Goal: Task Accomplishment & Management: Complete application form

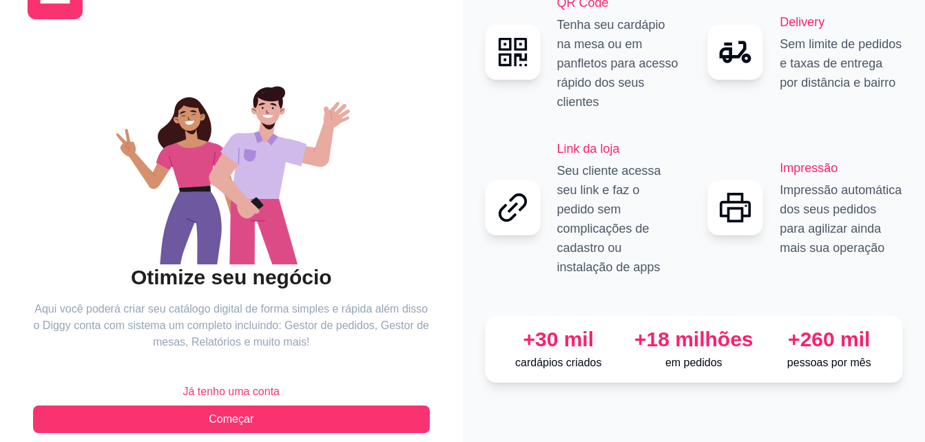
scroll to position [82, 0]
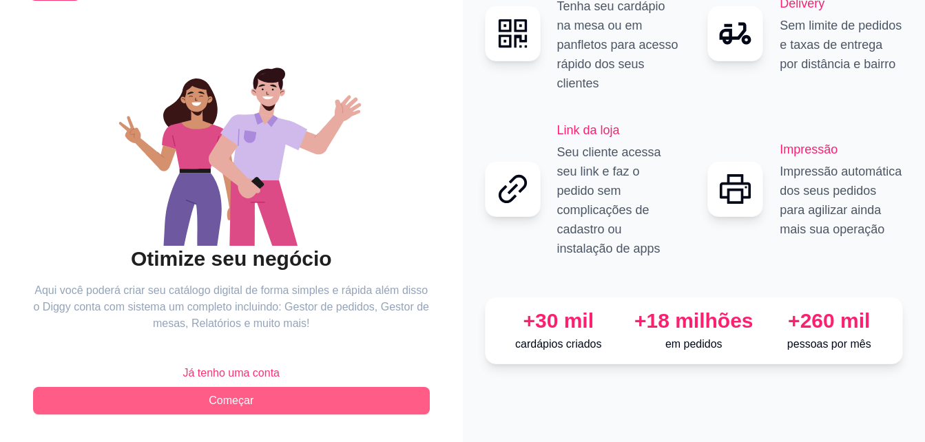
click at [220, 405] on span "Começar" at bounding box center [231, 400] width 45 height 17
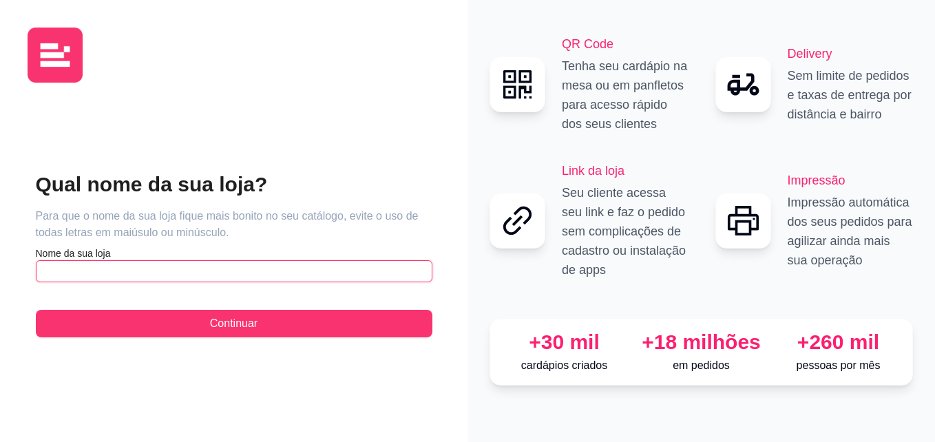
click at [208, 269] on input "text" at bounding box center [234, 271] width 397 height 22
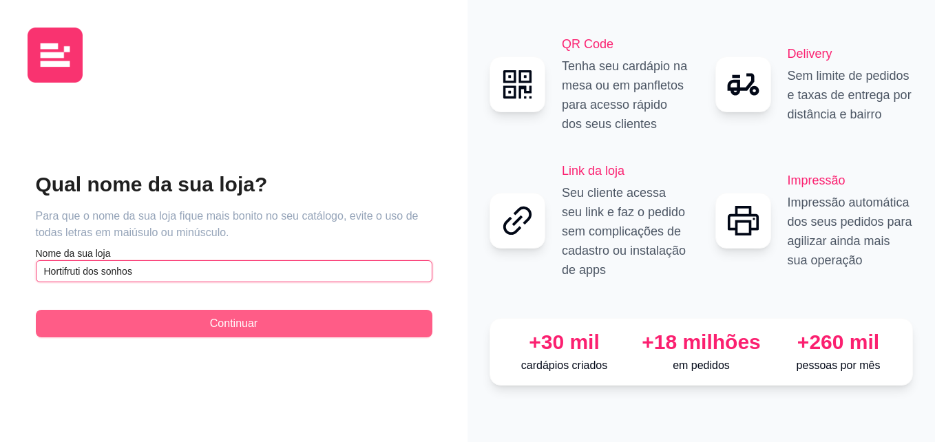
type input "Hortifruti dos sonhos"
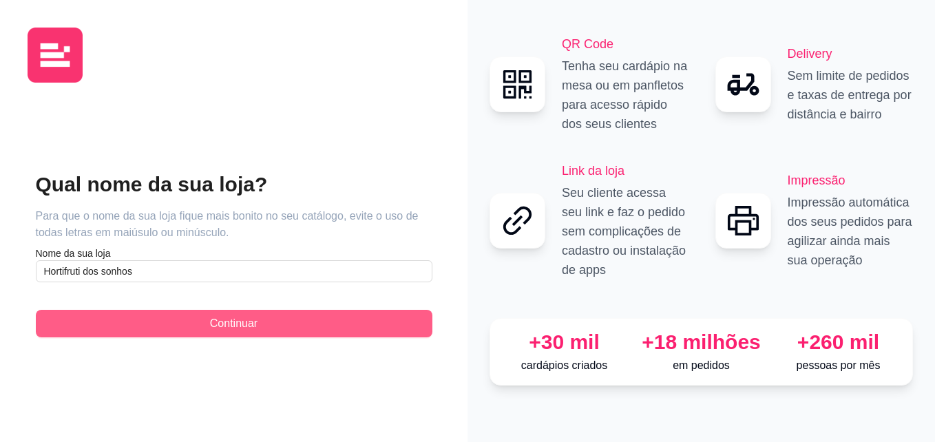
click at [246, 326] on span "Continuar" at bounding box center [234, 323] width 48 height 17
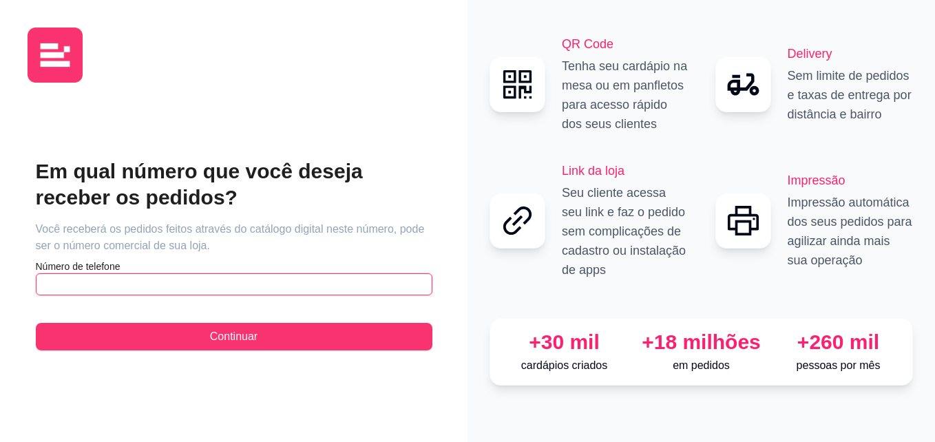
click at [173, 284] on input "text" at bounding box center [234, 284] width 397 height 22
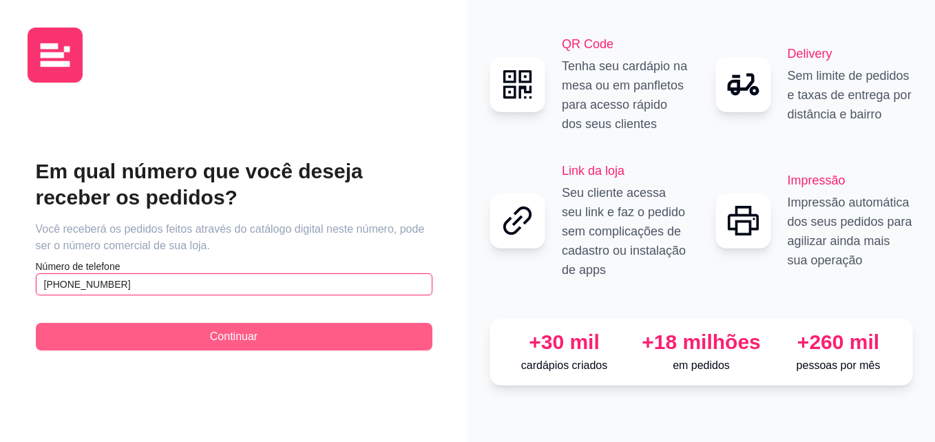
type input "[PHONE_NUMBER]"
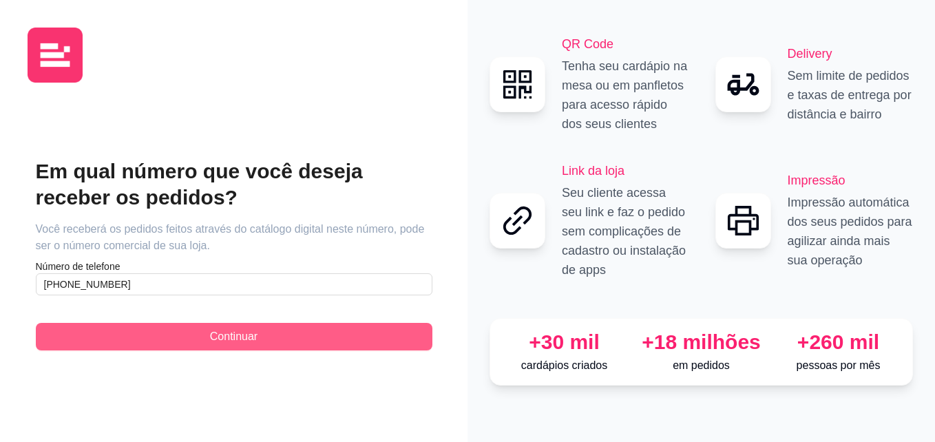
click at [238, 340] on span "Continuar" at bounding box center [234, 336] width 48 height 17
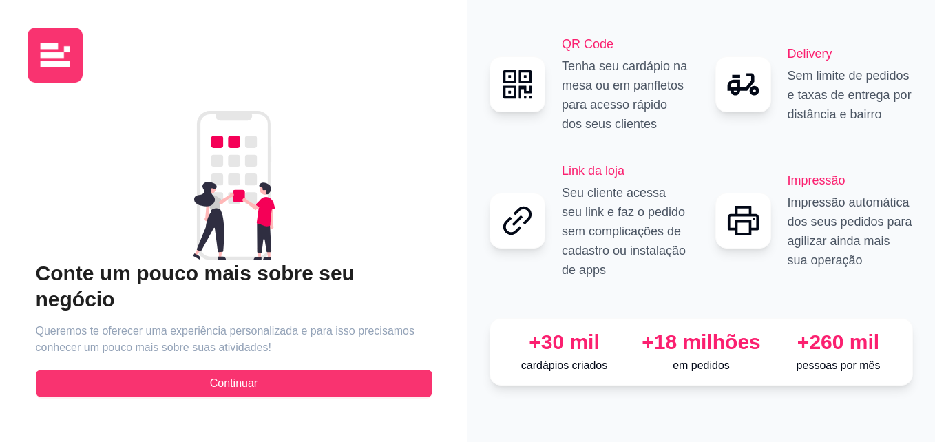
click at [202, 323] on article "Queremos te oferecer uma experiência personalizada e para isso precisamos conhe…" at bounding box center [234, 339] width 397 height 33
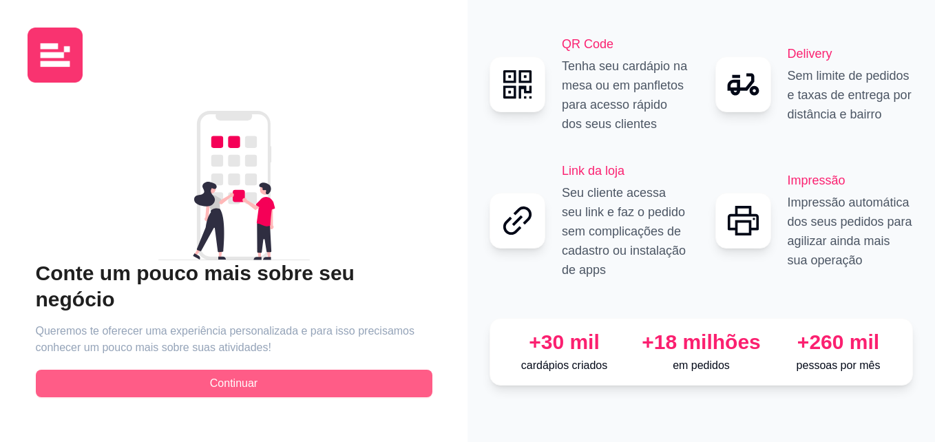
click at [218, 375] on span "Continuar" at bounding box center [234, 383] width 48 height 17
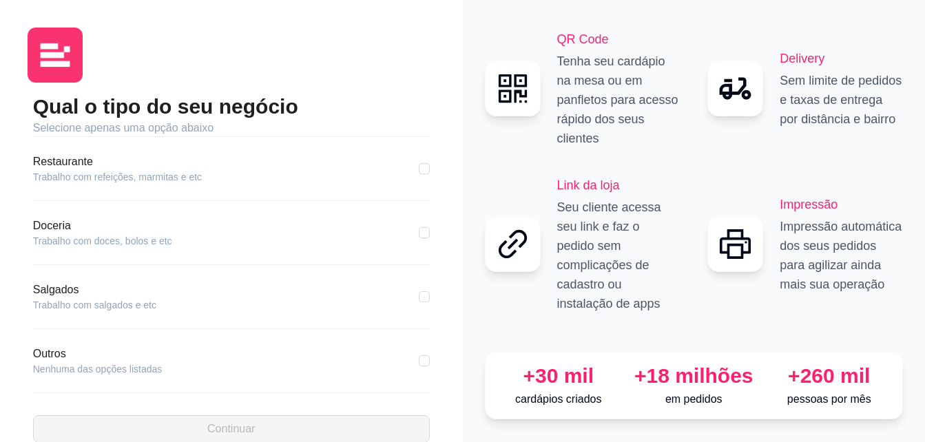
scroll to position [261, 0]
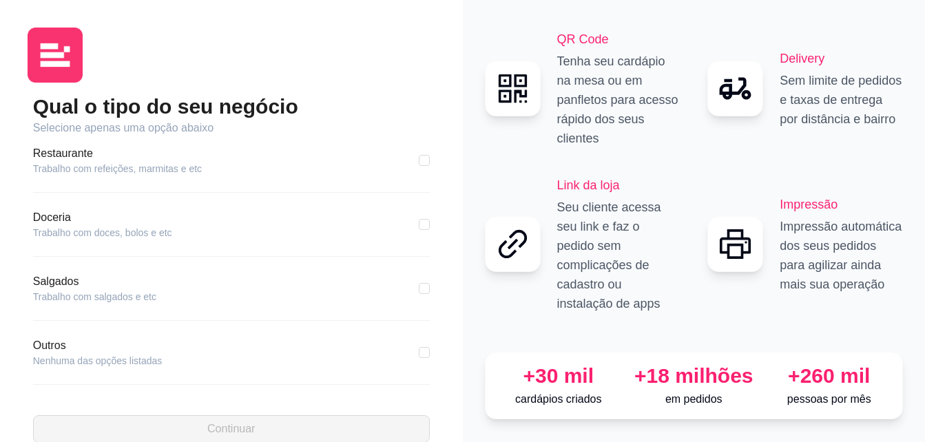
click at [54, 350] on article "Outros" at bounding box center [97, 345] width 129 height 17
click at [419, 352] on input "checkbox" at bounding box center [424, 352] width 11 height 11
checkbox input "true"
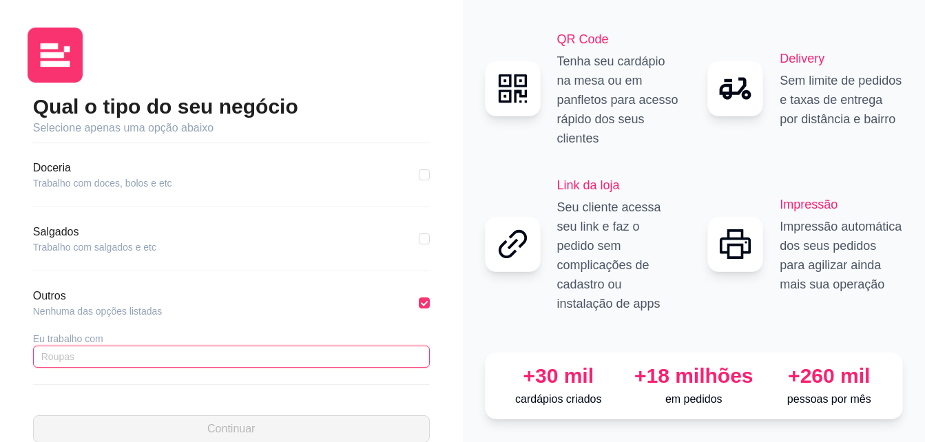
click at [76, 359] on input "text" at bounding box center [231, 357] width 397 height 22
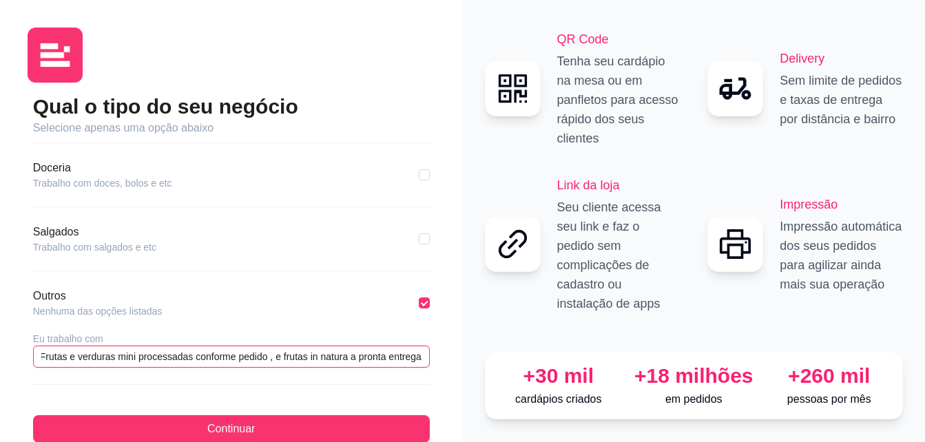
scroll to position [0, 10]
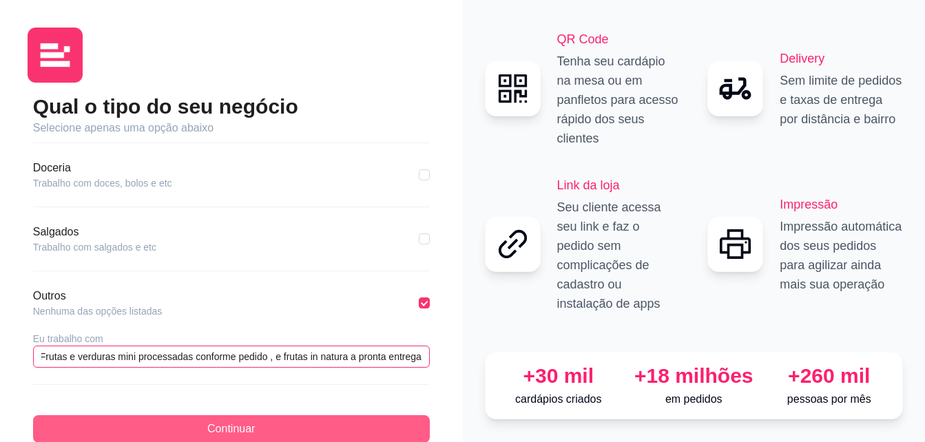
type input "Frutas e verduras mini processadas conforme pedido , e frutas in natura a pront…"
click at [209, 423] on span "Continuar" at bounding box center [231, 429] width 48 height 17
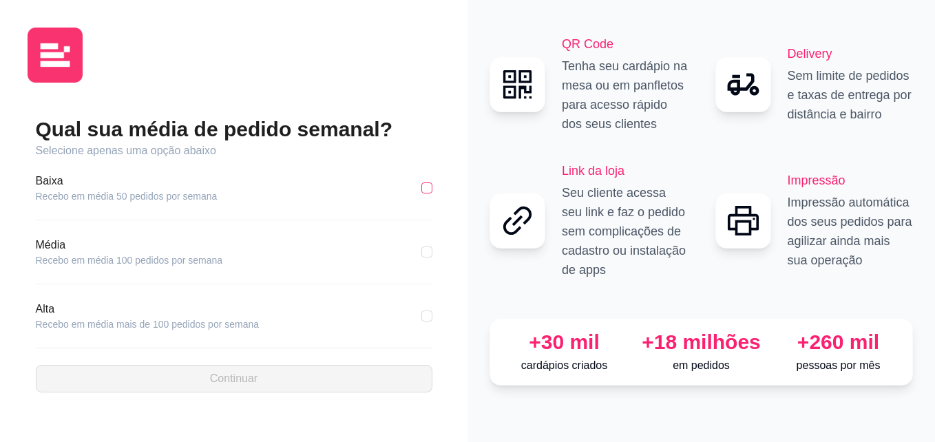
click at [425, 185] on input "checkbox" at bounding box center [426, 187] width 11 height 11
checkbox input "true"
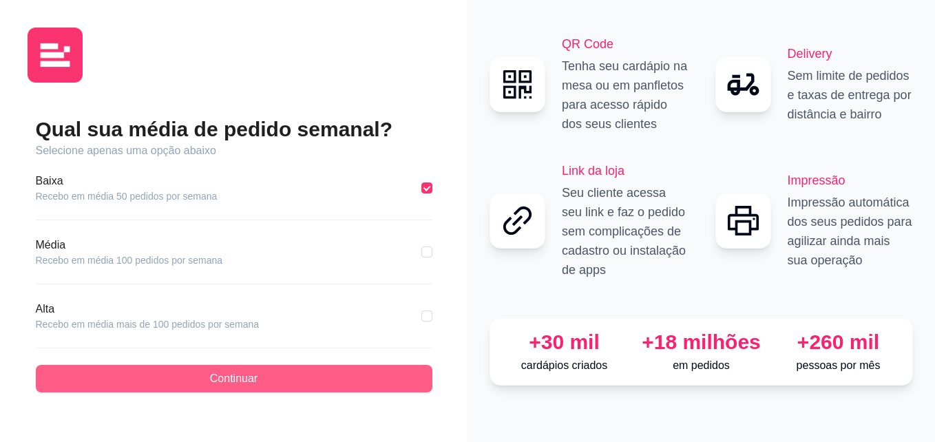
click at [242, 379] on span "Continuar" at bounding box center [234, 378] width 48 height 17
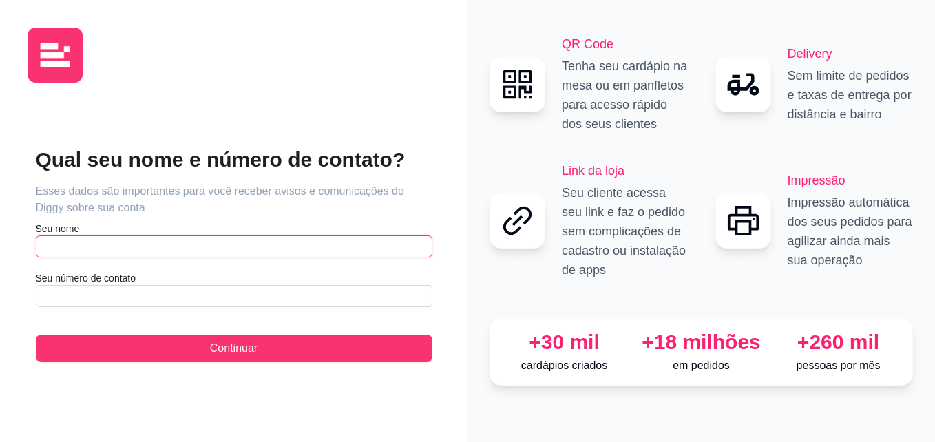
click at [198, 253] on input "text" at bounding box center [234, 246] width 397 height 22
type input "patricia"
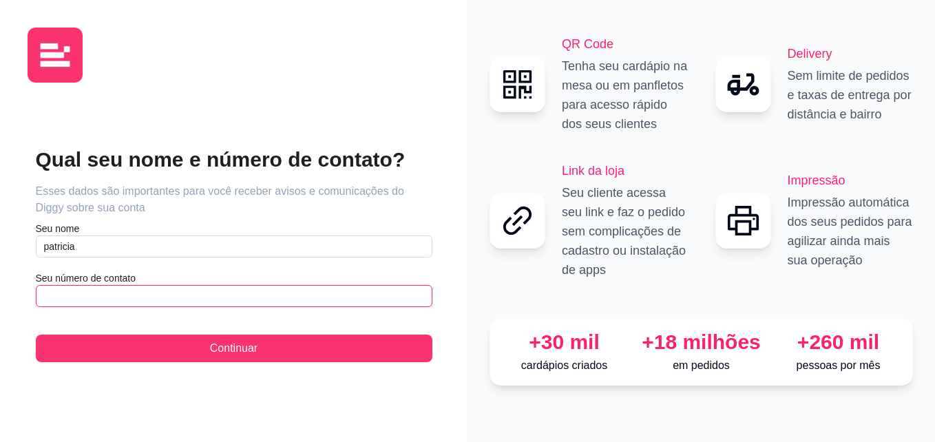
click at [134, 297] on input "text" at bounding box center [234, 296] width 397 height 22
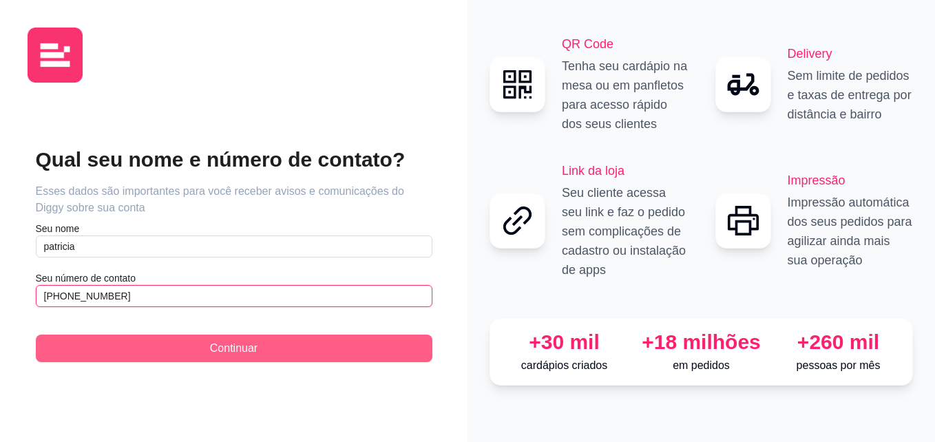
type input "[PHONE_NUMBER]"
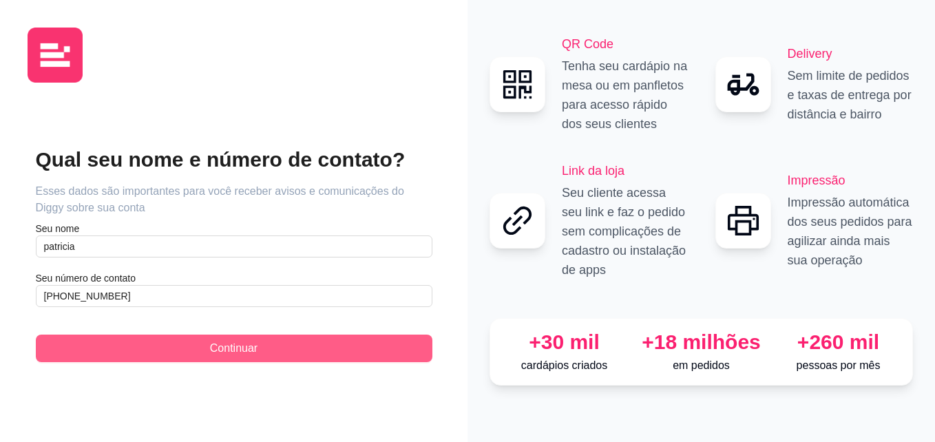
click at [208, 345] on button "Continuar" at bounding box center [234, 349] width 397 height 28
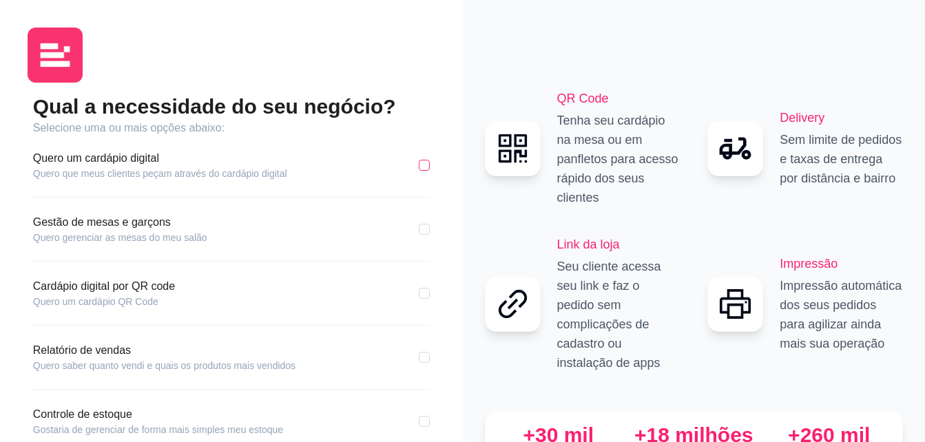
click at [419, 165] on input "checkbox" at bounding box center [424, 165] width 11 height 11
checkbox input "true"
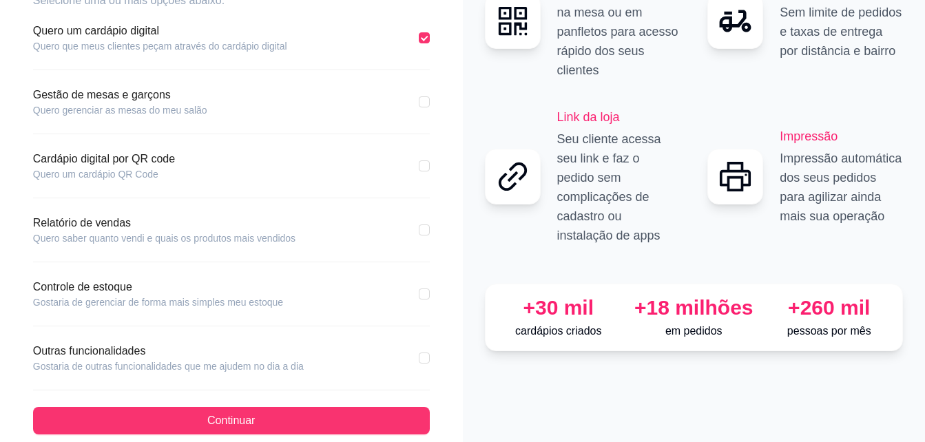
scroll to position [147, 0]
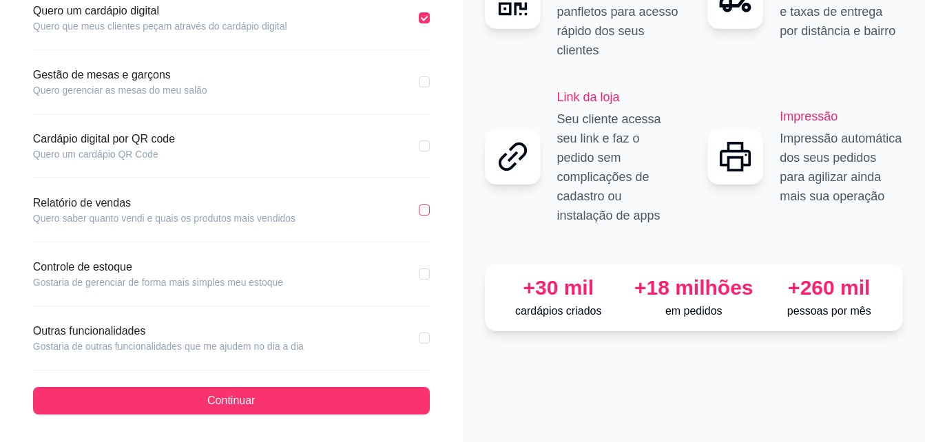
click at [421, 208] on input "checkbox" at bounding box center [424, 209] width 11 height 11
checkbox input "true"
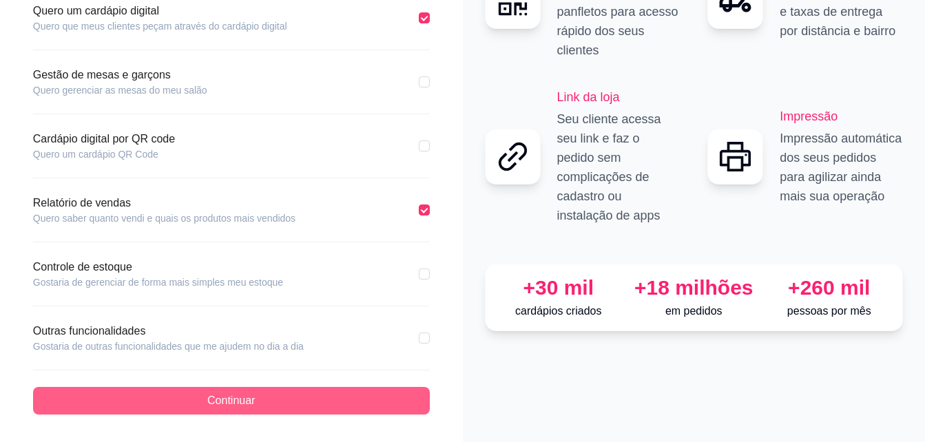
click at [237, 402] on span "Continuar" at bounding box center [231, 400] width 48 height 17
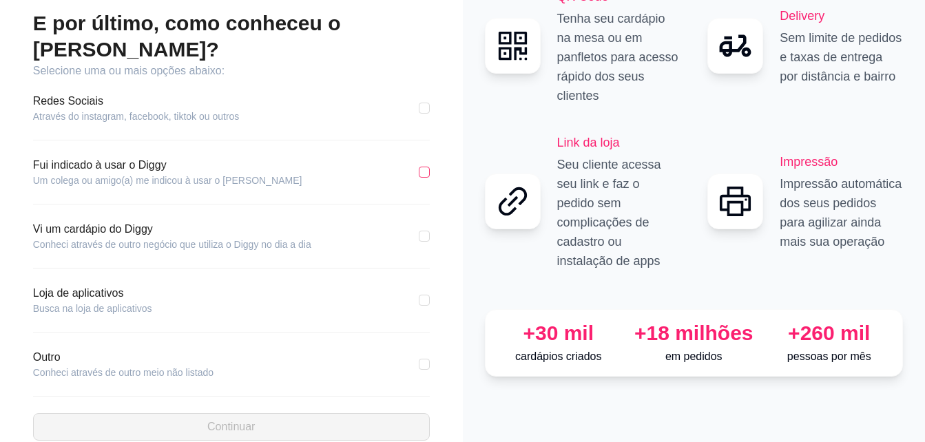
click at [423, 167] on input "checkbox" at bounding box center [424, 172] width 11 height 11
checkbox input "true"
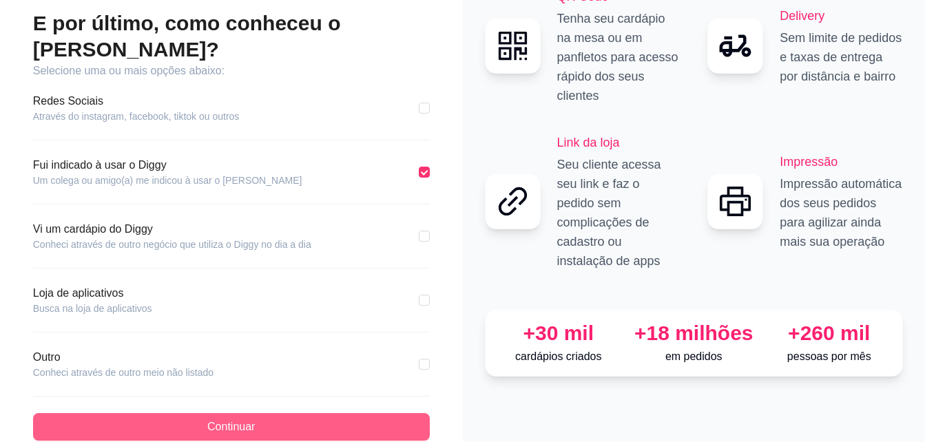
click at [233, 413] on button "Continuar" at bounding box center [231, 427] width 397 height 28
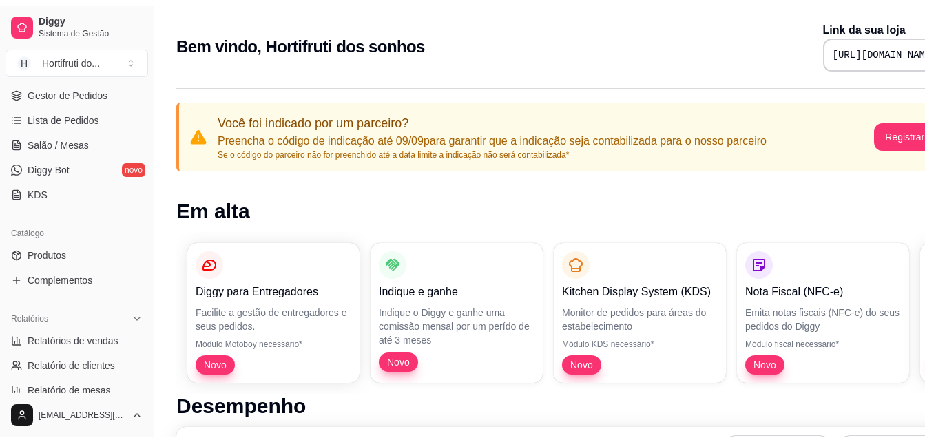
scroll to position [203, 0]
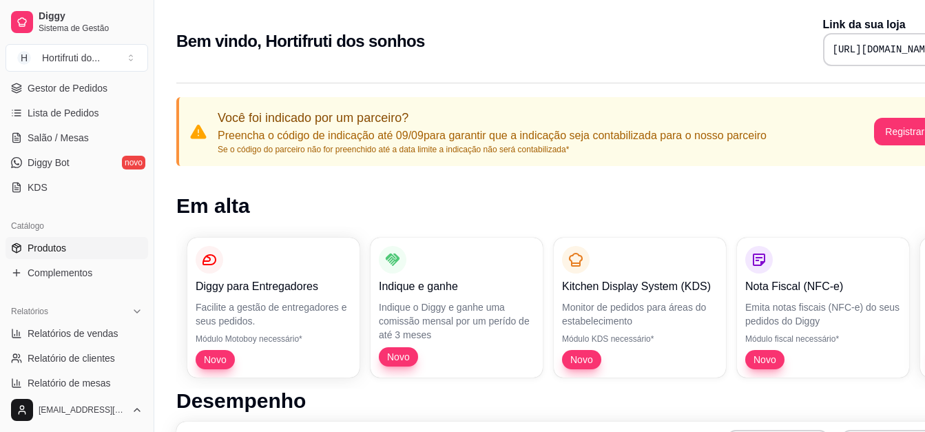
click at [48, 248] on span "Produtos" at bounding box center [47, 248] width 39 height 14
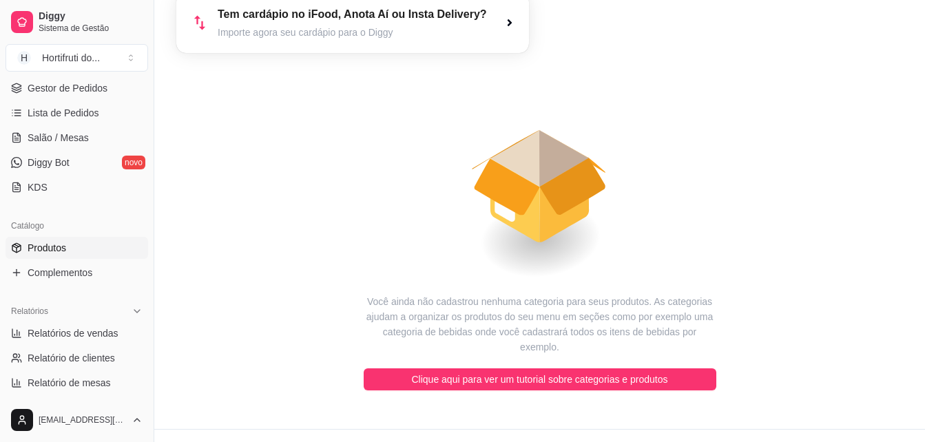
scroll to position [96, 0]
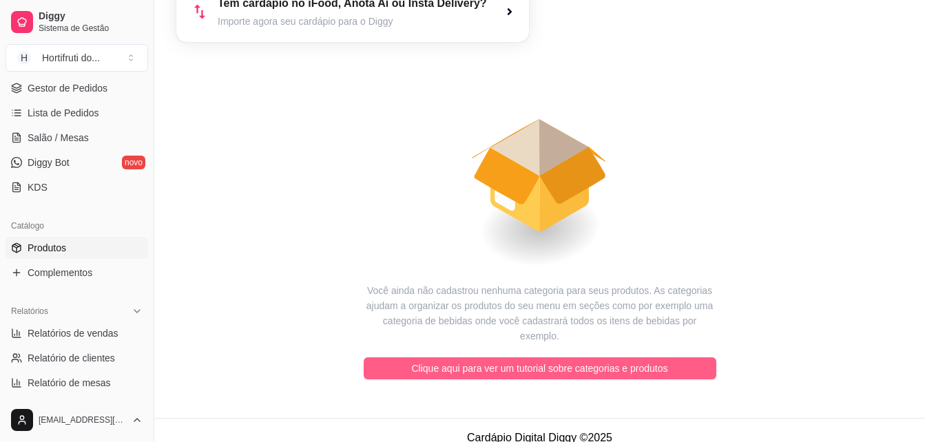
click at [524, 361] on span "Clique aqui para ver um tutorial sobre categorias e produtos" at bounding box center [540, 368] width 256 height 15
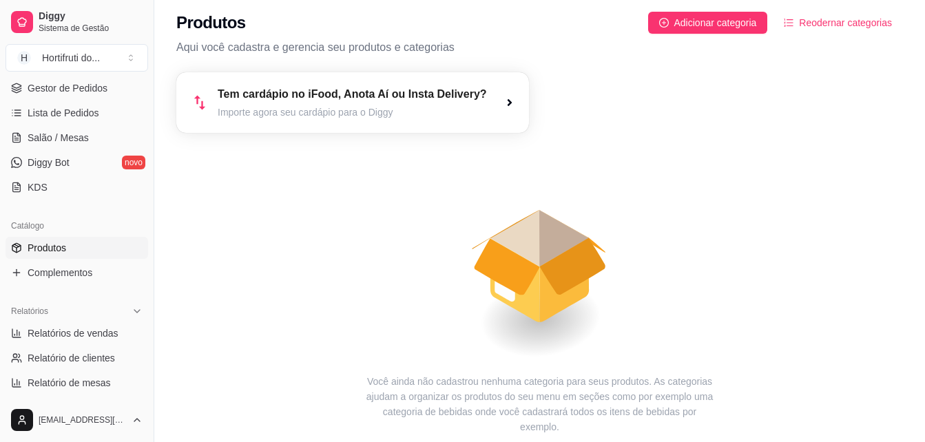
scroll to position [0, 0]
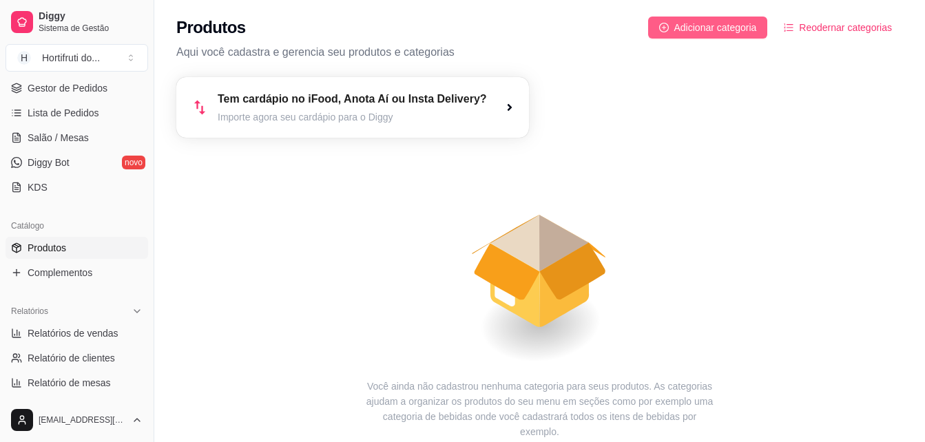
click at [703, 28] on span "Adicionar categoria" at bounding box center [715, 27] width 83 height 15
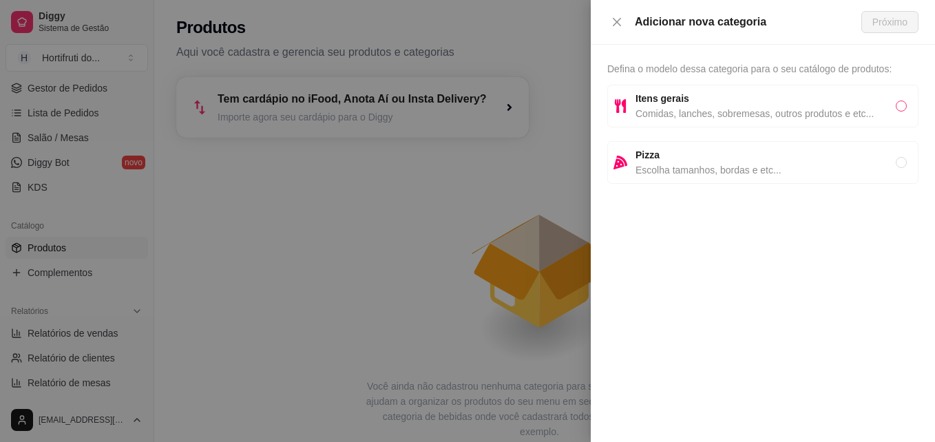
click at [905, 106] on input "radio" at bounding box center [901, 106] width 11 height 11
radio input "true"
click at [891, 23] on span "Próximo" at bounding box center [889, 21] width 35 height 15
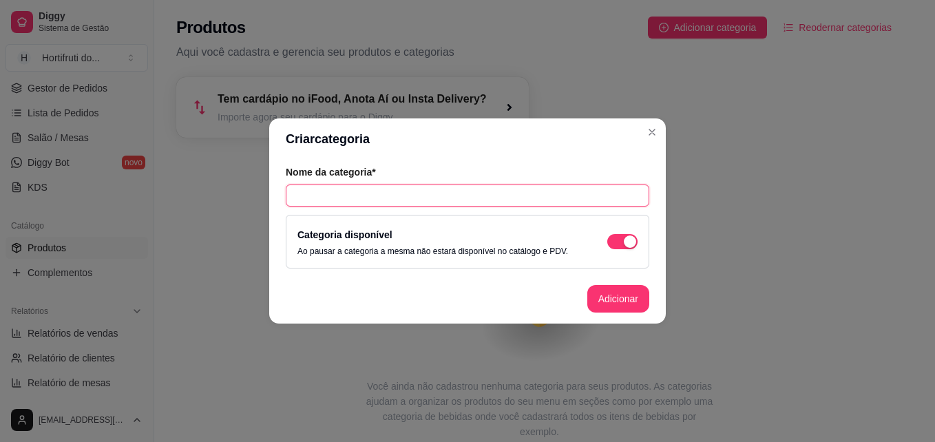
click at [412, 198] on input "text" at bounding box center [468, 196] width 364 height 22
type input "Hortifruti"
click at [604, 297] on button "Adicionar" at bounding box center [618, 299] width 61 height 27
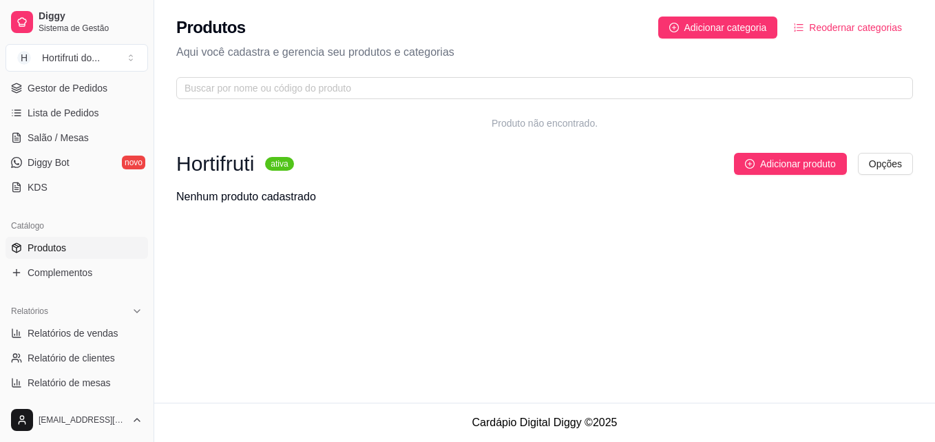
click at [242, 162] on h3 "Hortifruti" at bounding box center [215, 164] width 78 height 17
click at [833, 31] on span "Reodernar categorias" at bounding box center [855, 27] width 93 height 15
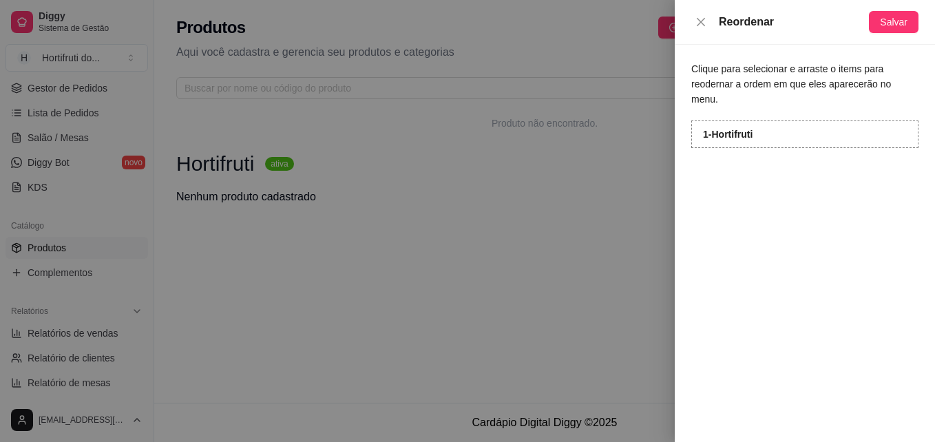
click at [768, 122] on div "1 - Hortifruti" at bounding box center [804, 134] width 227 height 28
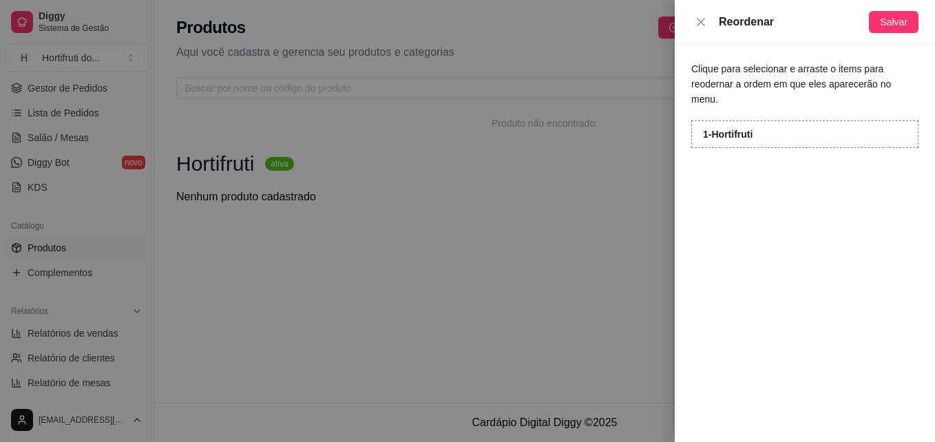
drag, startPoint x: 768, startPoint y: 122, endPoint x: 726, endPoint y: 116, distance: 43.0
click at [726, 120] on div "1 - Hortifruti" at bounding box center [804, 134] width 227 height 28
click at [776, 120] on div "1 - Hortifruti" at bounding box center [804, 134] width 227 height 28
drag, startPoint x: 729, startPoint y: 23, endPoint x: 706, endPoint y: 17, distance: 23.4
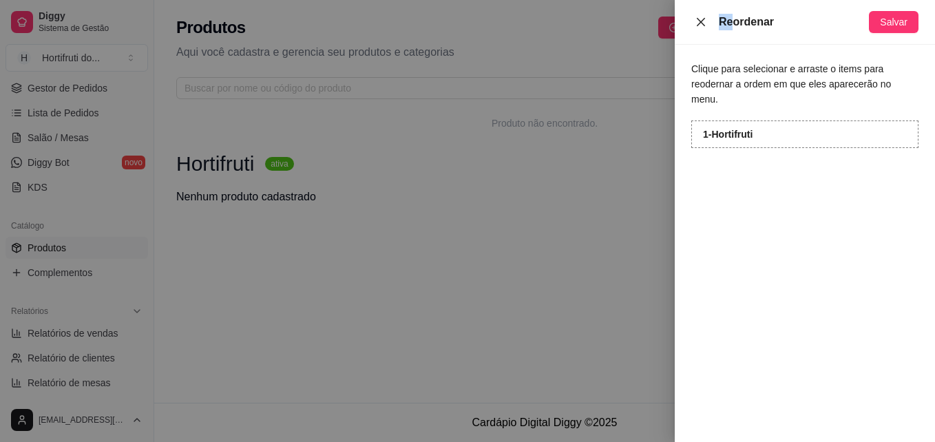
click at [706, 17] on div "Reordenar" at bounding box center [780, 22] width 178 height 17
click at [706, 17] on button "Close" at bounding box center [700, 22] width 19 height 13
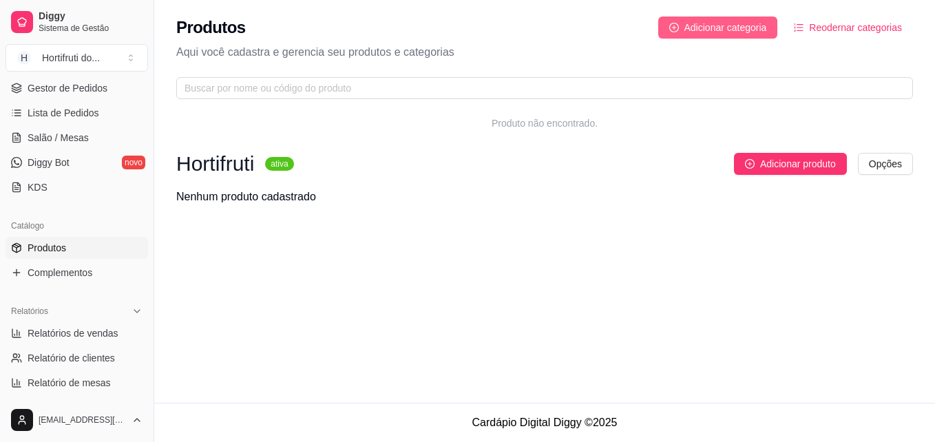
click at [710, 23] on span "Adicionar categoria" at bounding box center [725, 27] width 83 height 15
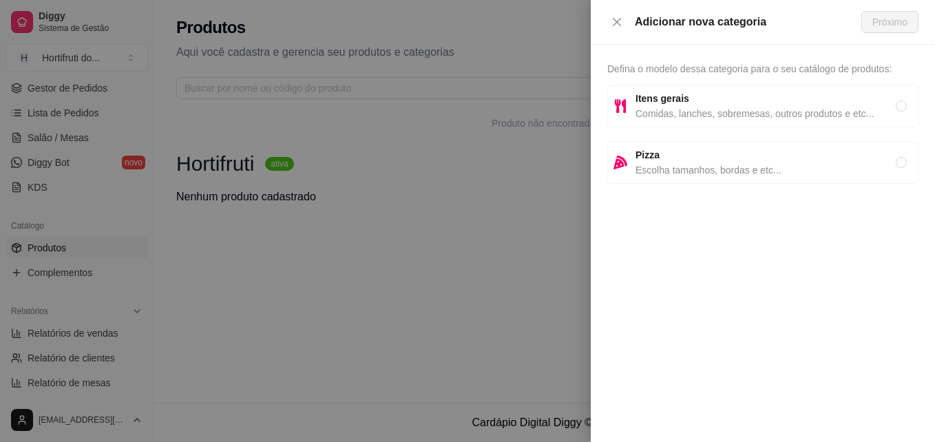
click at [798, 105] on span "Itens gerais" at bounding box center [765, 98] width 260 height 15
radio input "true"
click at [891, 21] on span "Próximo" at bounding box center [889, 21] width 35 height 15
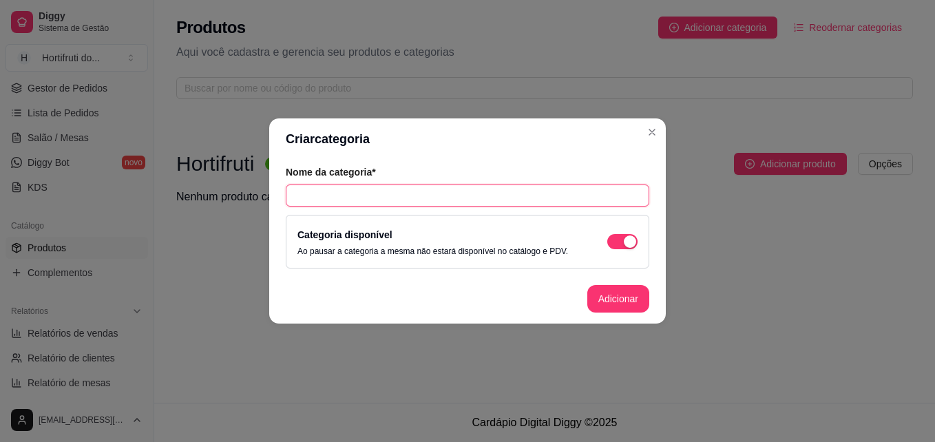
click at [374, 189] on input "text" at bounding box center [468, 196] width 364 height 22
type input "S"
type input "f"
type input "Frutas cortadas"
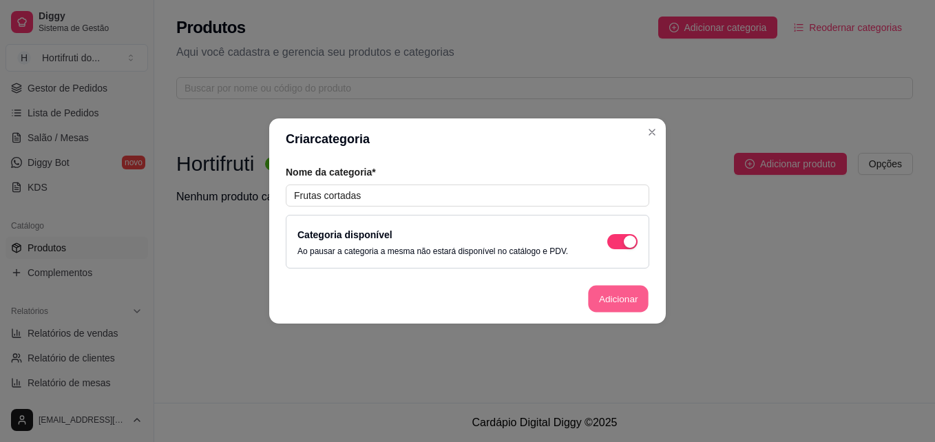
click at [613, 301] on button "Adicionar" at bounding box center [618, 299] width 61 height 27
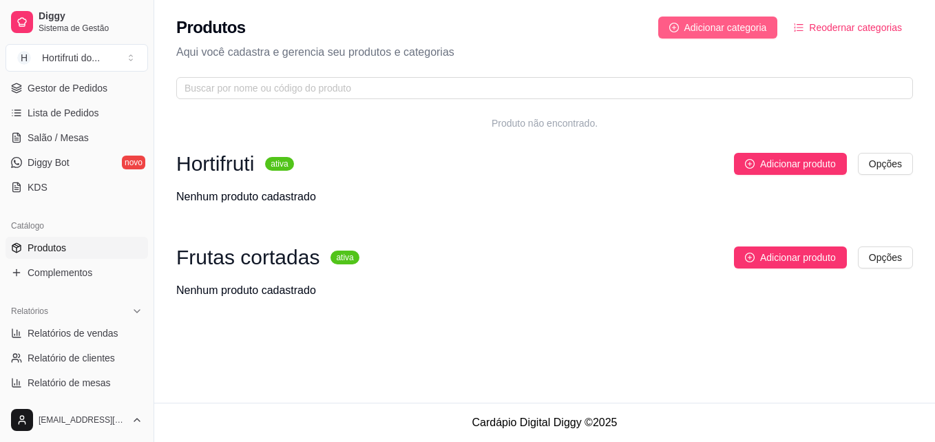
click at [706, 21] on span "Adicionar categoria" at bounding box center [725, 27] width 83 height 15
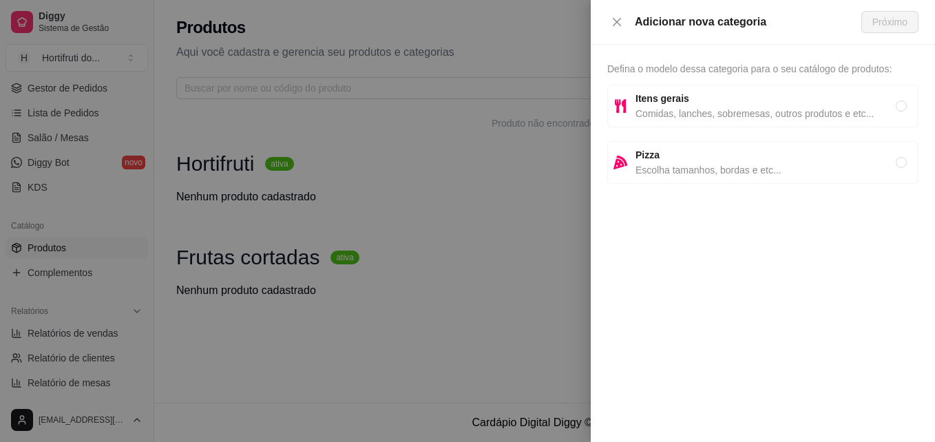
click at [691, 95] on span "Itens gerais" at bounding box center [765, 98] width 260 height 15
radio input "true"
click at [874, 20] on span "Próximo" at bounding box center [889, 21] width 35 height 15
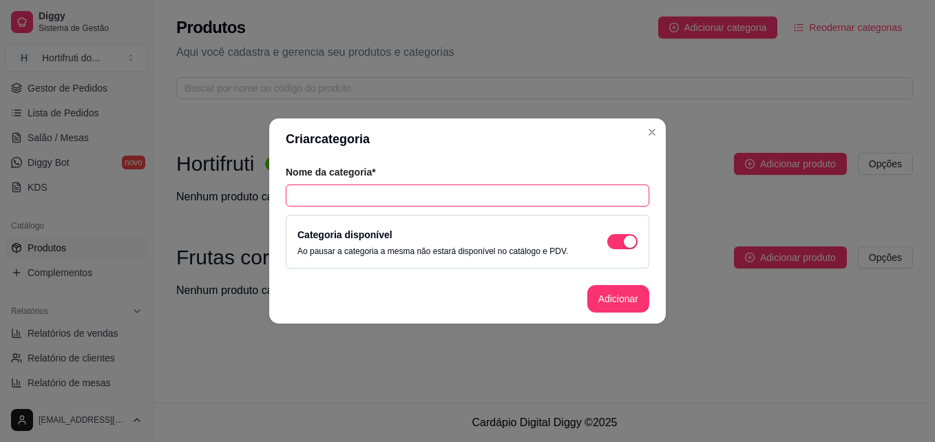
click at [454, 193] on input "text" at bounding box center [468, 196] width 364 height 22
type input "Verduras e legumes Cortados"
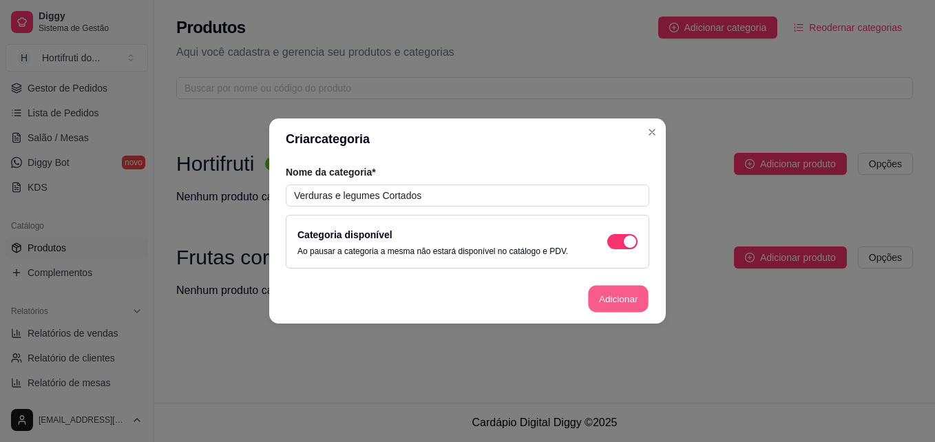
click at [633, 297] on button "Adicionar" at bounding box center [618, 299] width 61 height 27
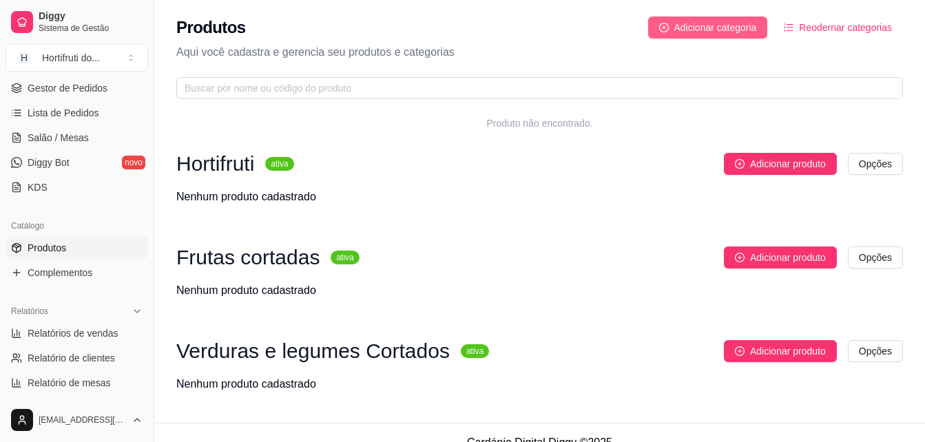
click at [717, 23] on span "Adicionar categoria" at bounding box center [715, 27] width 83 height 15
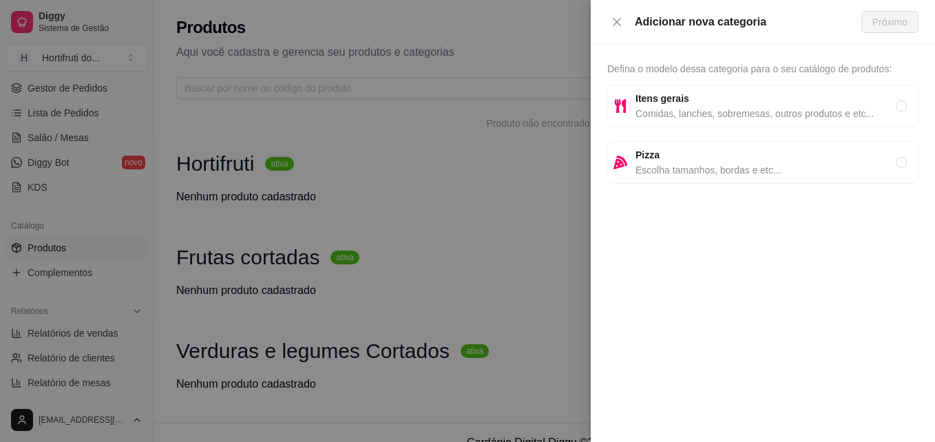
click at [738, 114] on span "Comidas, lanches, sobremesas, outros produtos e etc..." at bounding box center [765, 113] width 260 height 15
radio input "true"
click at [898, 24] on span "Próximo" at bounding box center [889, 21] width 35 height 15
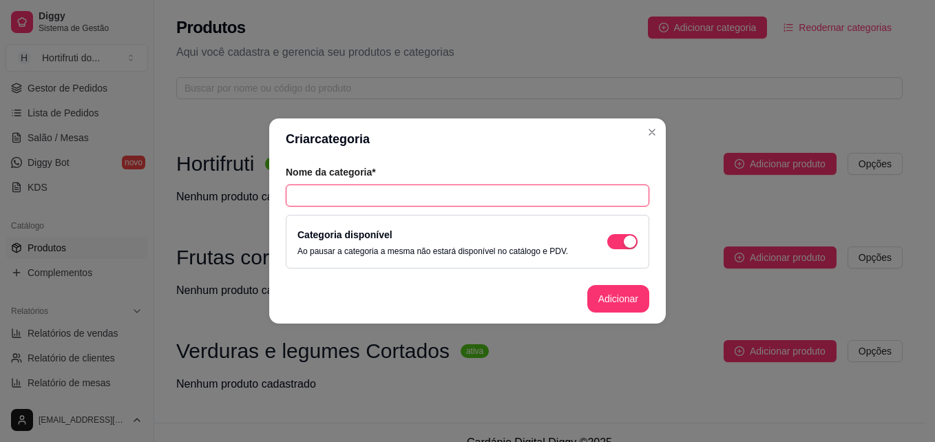
click at [439, 194] on input "text" at bounding box center [468, 196] width 364 height 22
type input "Kits para semana"
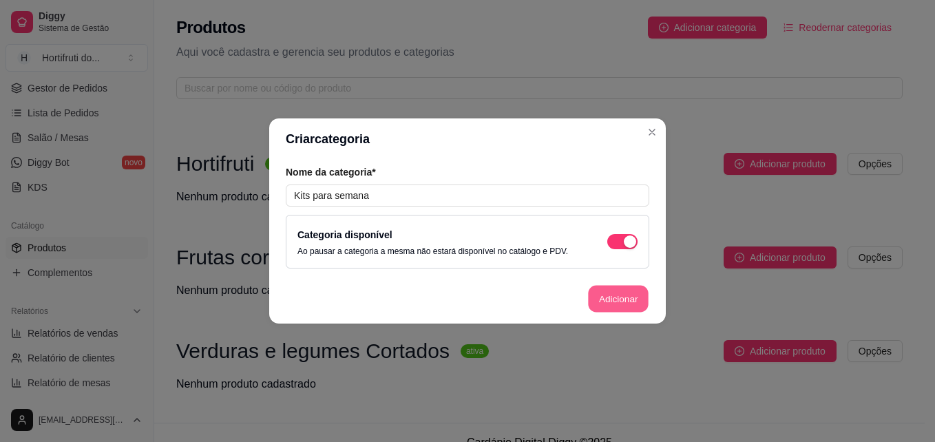
click at [611, 297] on button "Adicionar" at bounding box center [618, 299] width 61 height 27
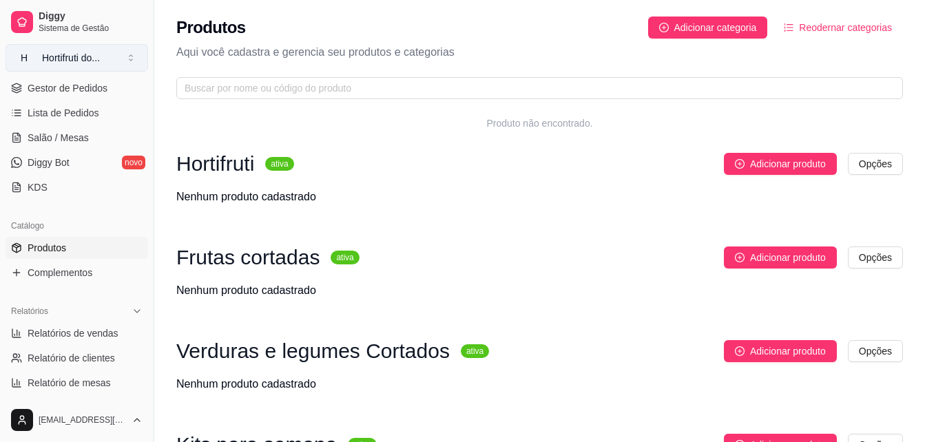
click at [70, 61] on div "Hortifruti do ..." at bounding box center [71, 58] width 58 height 14
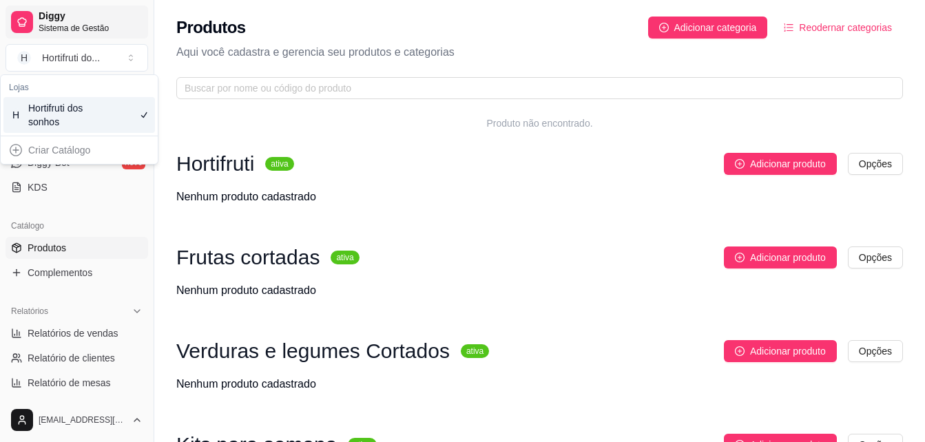
click at [55, 19] on span "Diggy" at bounding box center [91, 16] width 104 height 12
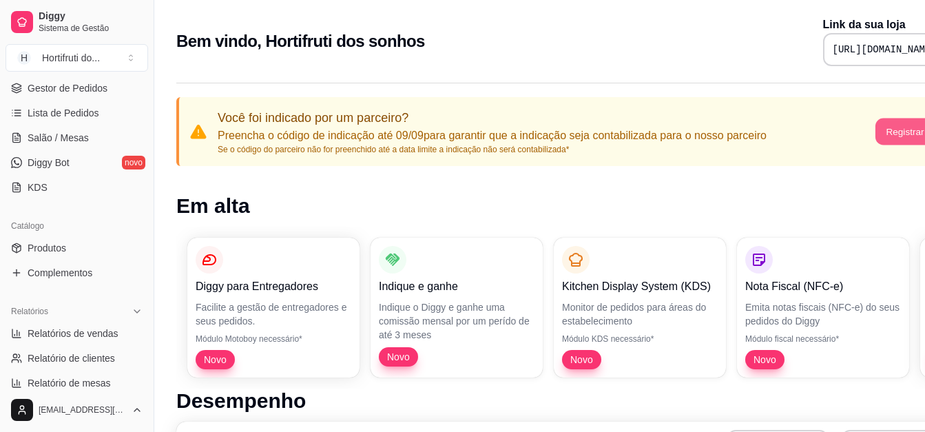
click at [906, 131] on button "Registrar agora" at bounding box center [918, 131] width 86 height 27
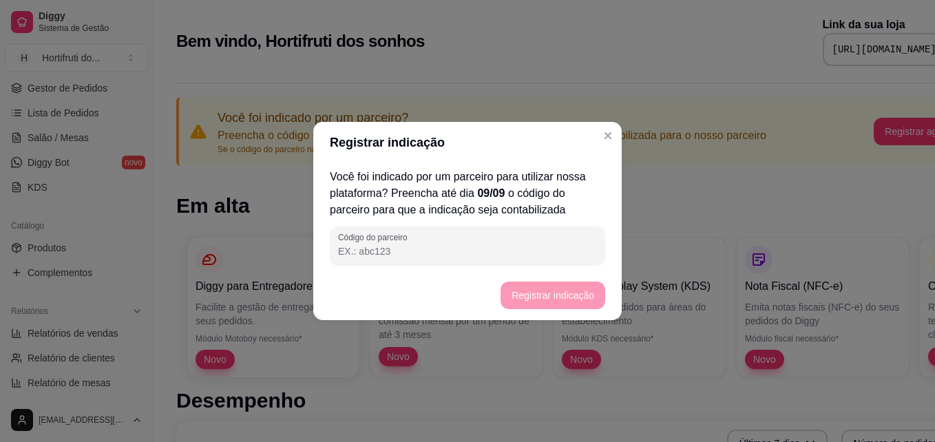
click at [475, 256] on input "Código do parceiro" at bounding box center [467, 251] width 259 height 14
type input "17a250"
click at [573, 291] on button "Registrar indicação" at bounding box center [552, 295] width 101 height 27
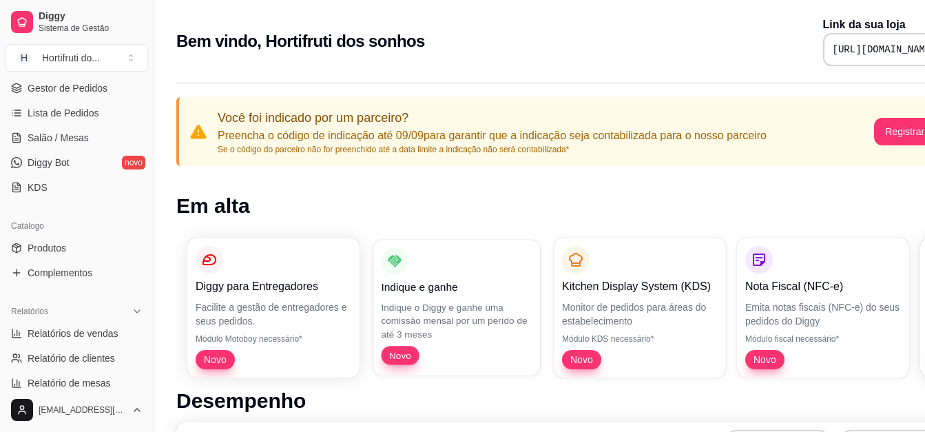
click at [418, 296] on div "Indique e ganhe Indique o Diggy e ganhe uma comissão mensal por um perído de at…" at bounding box center [456, 306] width 151 height 117
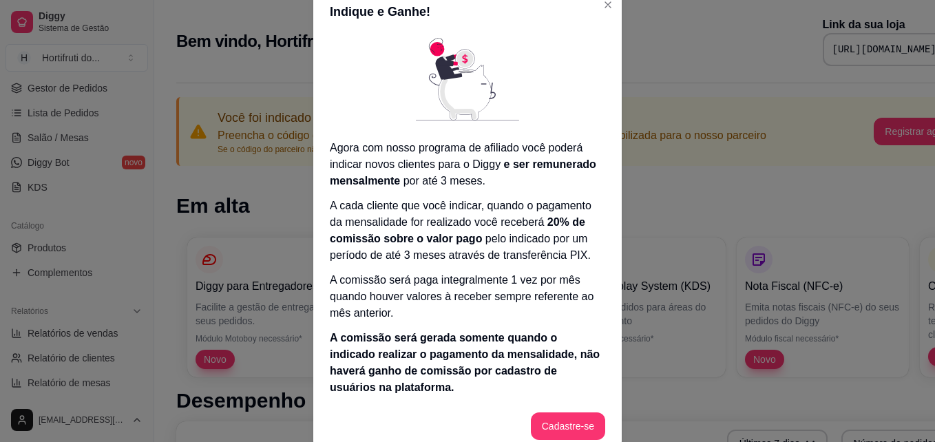
click at [418, 296] on p "A comissão será paga integralmente 1 vez por mês quando houver valores à recebe…" at bounding box center [467, 297] width 275 height 50
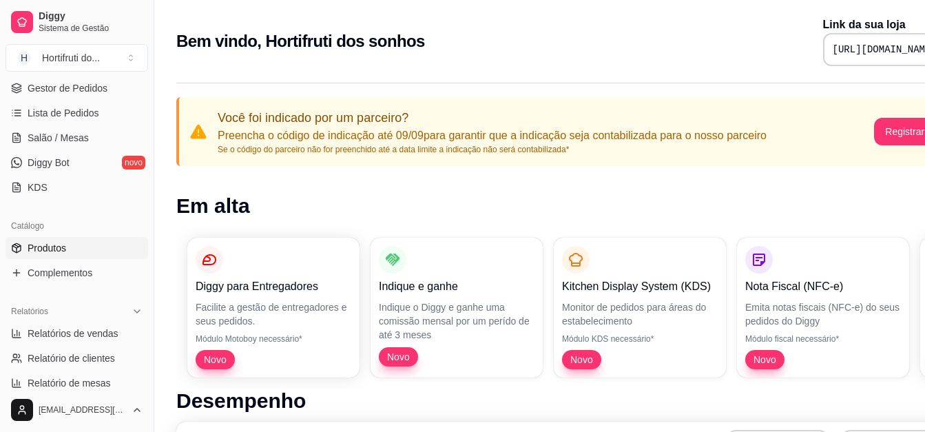
click at [42, 249] on span "Produtos" at bounding box center [47, 248] width 39 height 14
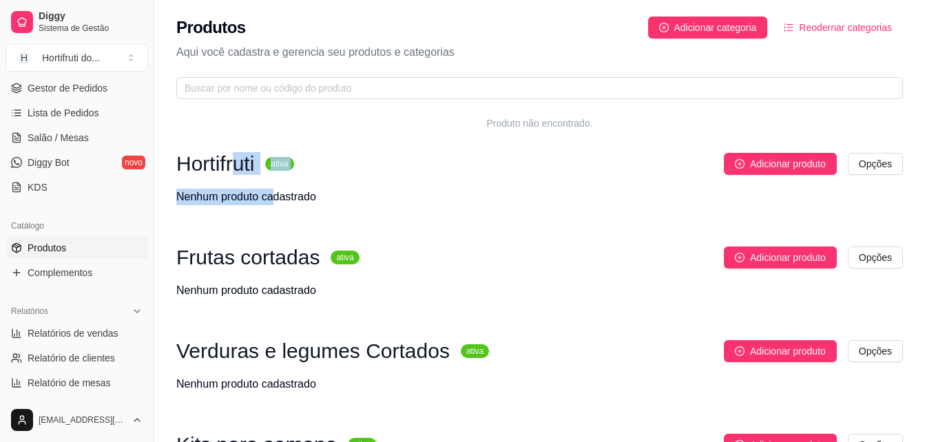
drag, startPoint x: 232, startPoint y: 165, endPoint x: 275, endPoint y: 181, distance: 45.8
click at [275, 181] on div "Hortifruti ativa Adicionar produto Opções Nenhum produto cadastrado" at bounding box center [539, 179] width 726 height 52
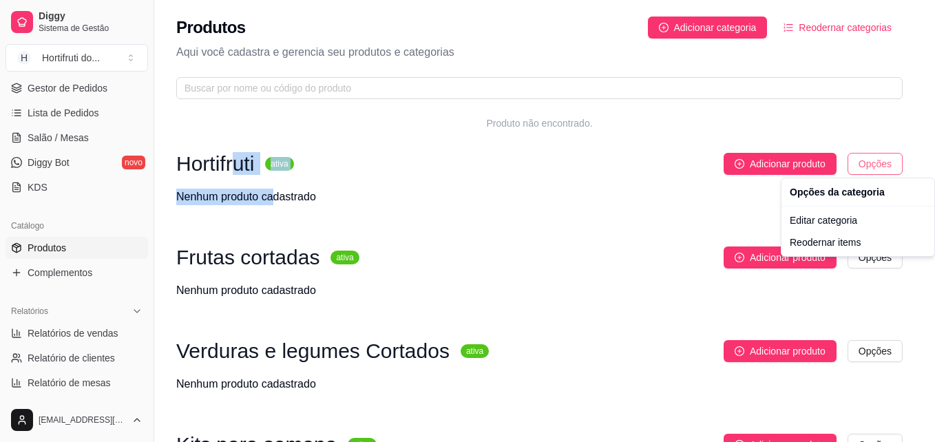
click at [877, 166] on html "Diggy Sistema de Gestão H Hortifruti do ... Loja aberta Período gratuito até 02…" at bounding box center [467, 221] width 935 height 442
click at [826, 220] on div "Editar categoria" at bounding box center [857, 220] width 147 height 22
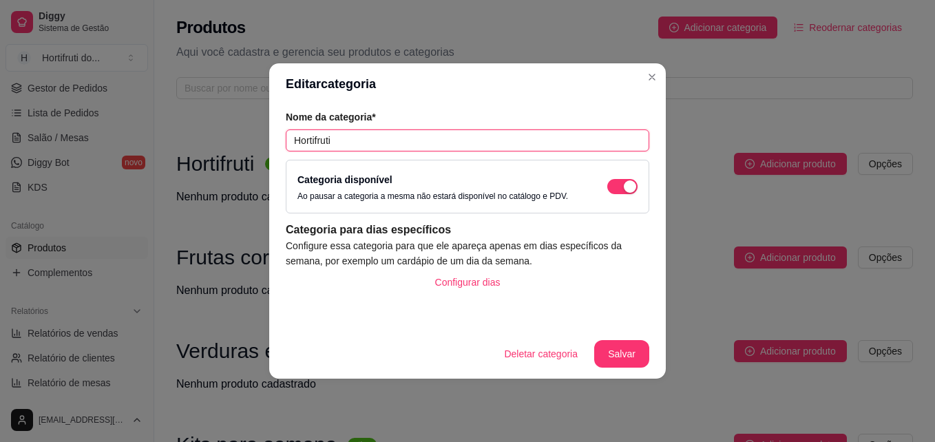
click at [410, 146] on input "Hortifruti" at bounding box center [468, 140] width 364 height 22
type input "H"
type input "Produtos In Natura"
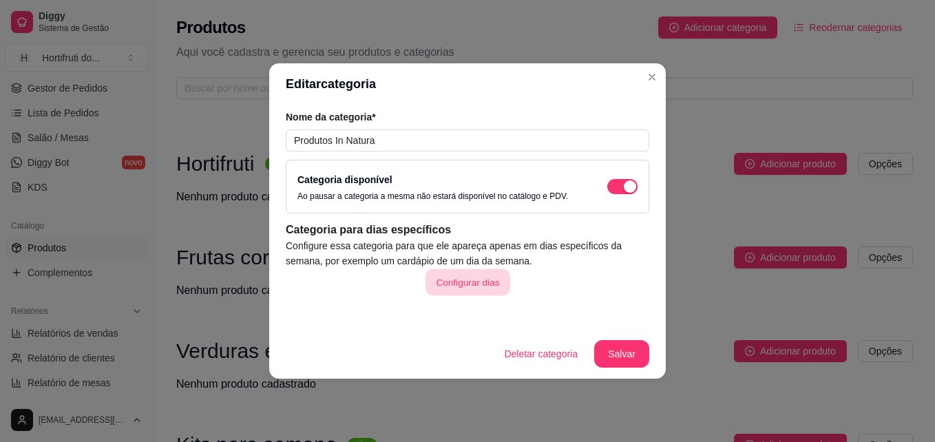
click at [465, 275] on button "Configurar dias" at bounding box center [467, 282] width 85 height 27
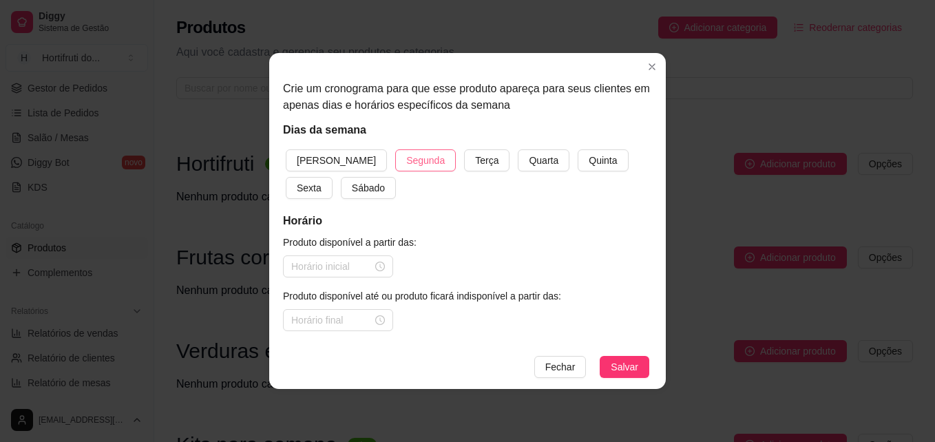
click at [406, 157] on span "Segunda" at bounding box center [425, 160] width 39 height 15
click at [464, 161] on button "Terça" at bounding box center [486, 160] width 45 height 22
click at [529, 163] on span "Quarta" at bounding box center [544, 160] width 30 height 15
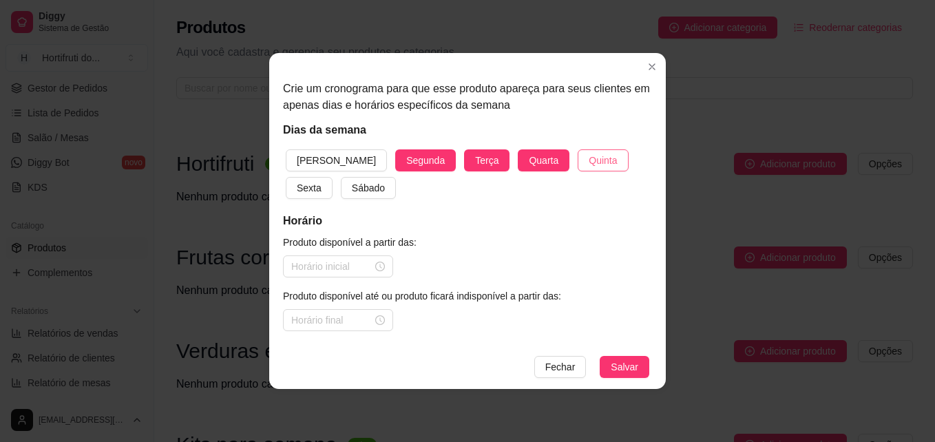
click at [589, 157] on span "Quinta" at bounding box center [603, 160] width 28 height 15
click at [322, 180] on span "Sexta" at bounding box center [309, 187] width 25 height 15
click at [377, 266] on div at bounding box center [338, 266] width 94 height 15
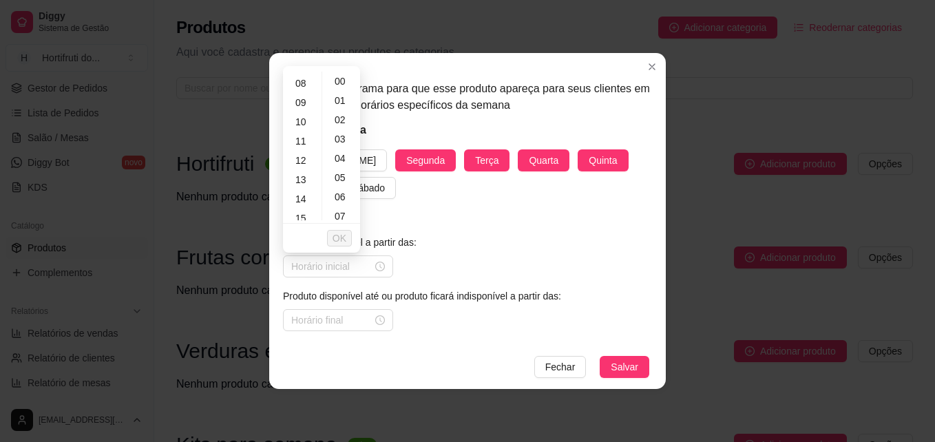
scroll to position [134, 0]
click at [298, 118] on div "09" at bounding box center [302, 120] width 33 height 19
click at [346, 147] on div "18" at bounding box center [341, 147] width 33 height 19
type input "09:18"
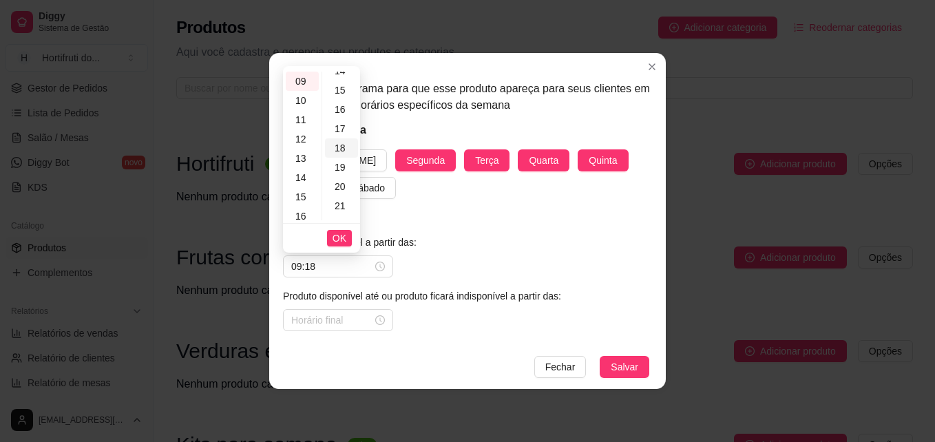
scroll to position [347, 0]
click at [337, 235] on span "OK" at bounding box center [340, 238] width 14 height 15
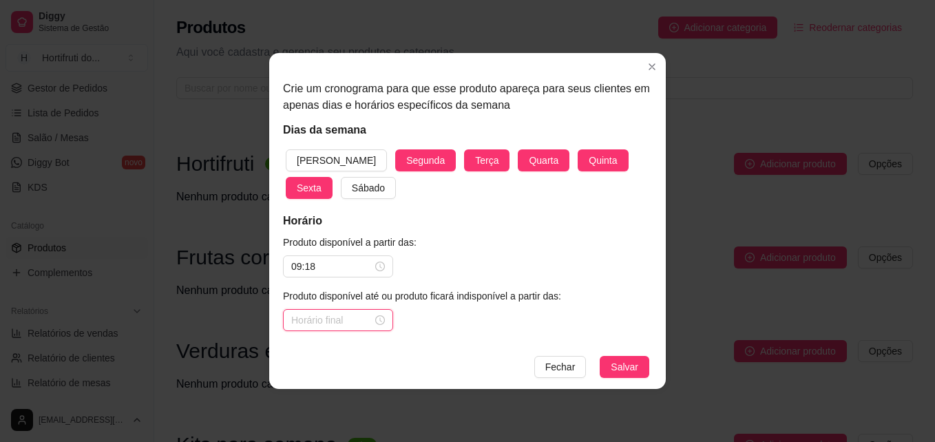
click at [320, 321] on input at bounding box center [331, 320] width 81 height 15
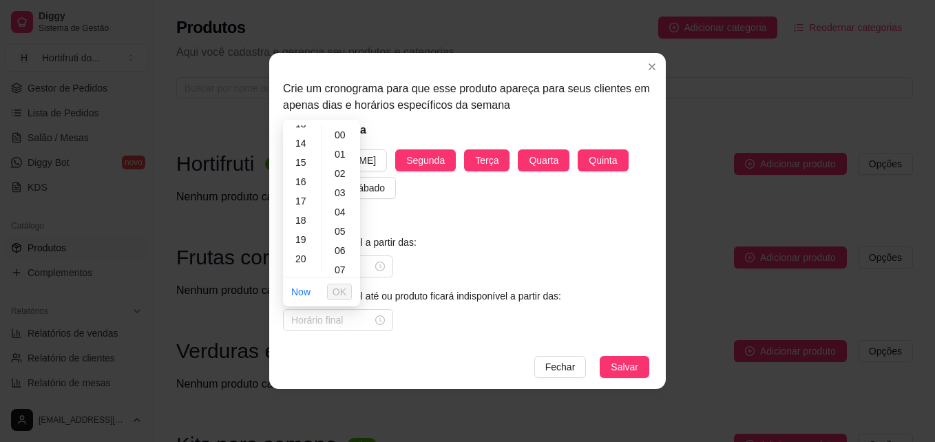
scroll to position [224, 0]
click at [295, 232] on div "17" at bounding box center [302, 238] width 33 height 19
click at [293, 166] on div "18" at bounding box center [302, 167] width 33 height 19
type input "18:00"
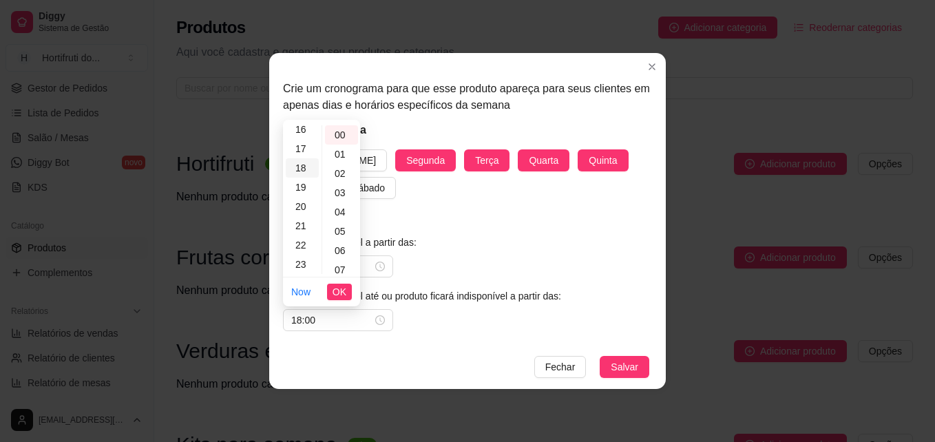
click at [297, 167] on div "18" at bounding box center [302, 167] width 33 height 19
click at [341, 291] on span "OK" at bounding box center [340, 291] width 14 height 15
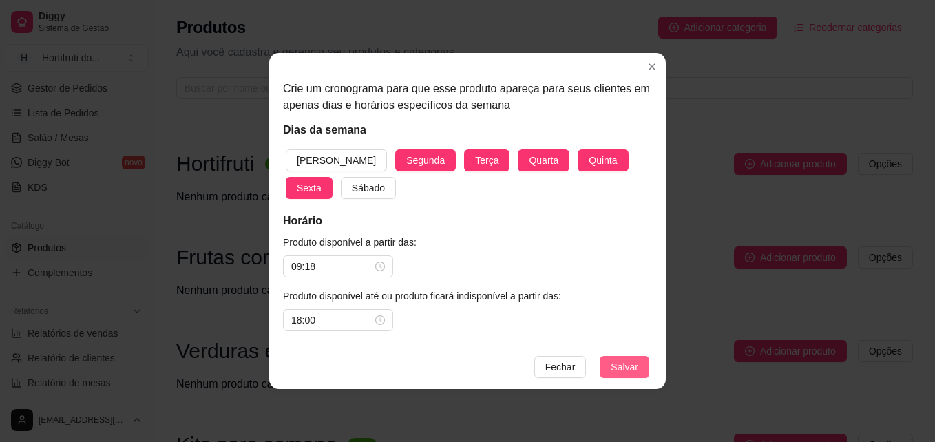
click at [619, 367] on span "Salvar" at bounding box center [625, 366] width 28 height 15
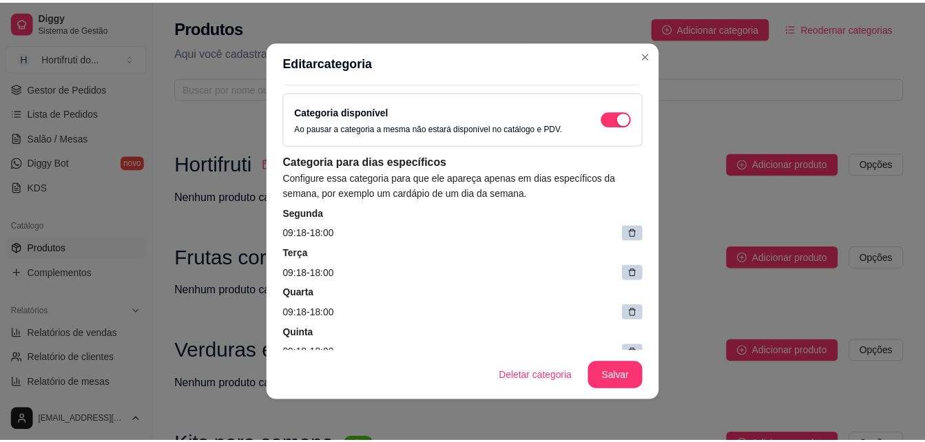
scroll to position [0, 0]
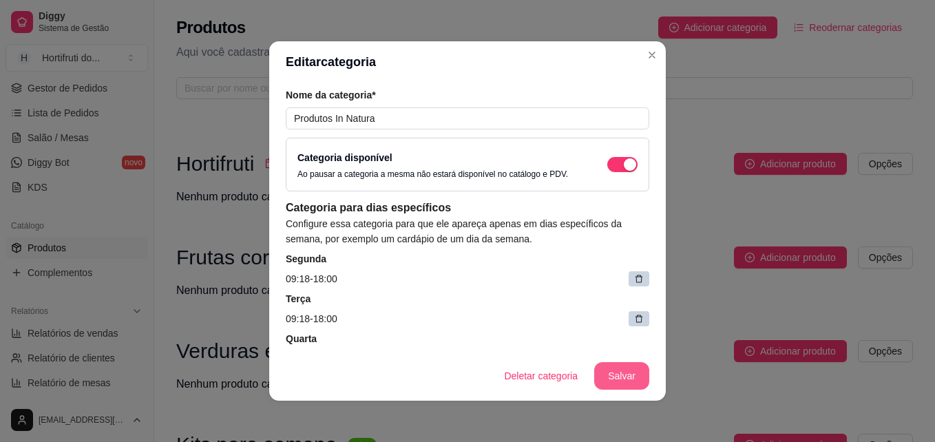
click at [604, 376] on button "Salvar" at bounding box center [621, 376] width 55 height 28
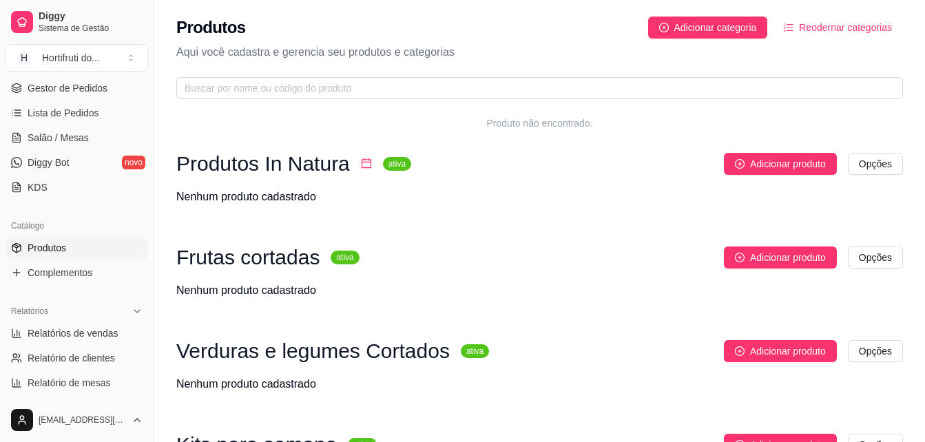
drag, startPoint x: 148, startPoint y: 186, endPoint x: 145, endPoint y: 206, distance: 20.3
click at [145, 206] on div "Diggy Sistema de Gestão H Hortifruti do ... Loja aberta Período gratuito até 02…" at bounding box center [77, 221] width 154 height 442
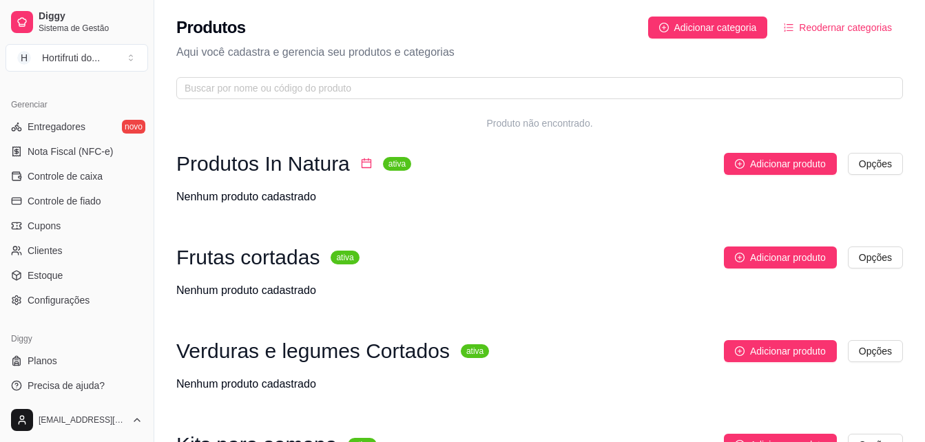
scroll to position [549, 0]
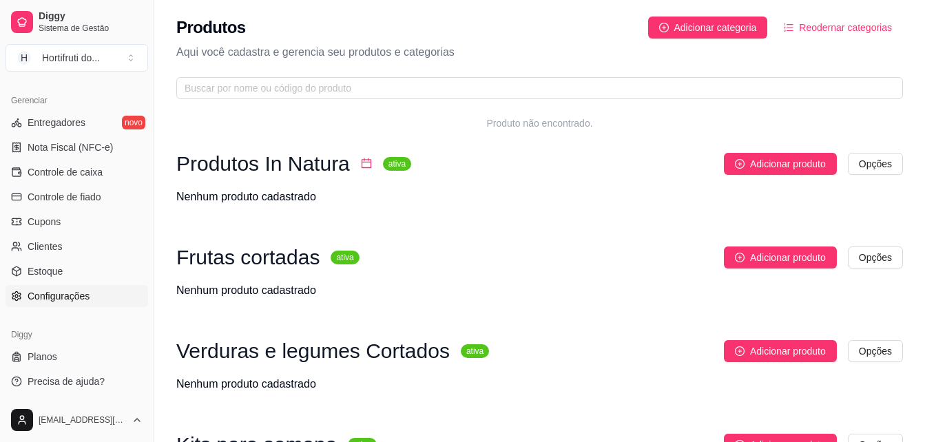
click at [49, 299] on span "Configurações" at bounding box center [59, 296] width 62 height 14
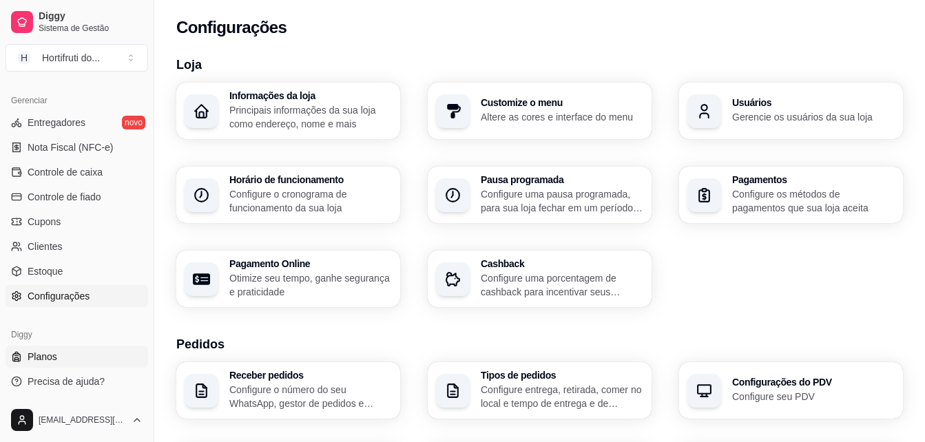
click at [29, 352] on span "Planos" at bounding box center [43, 357] width 30 height 14
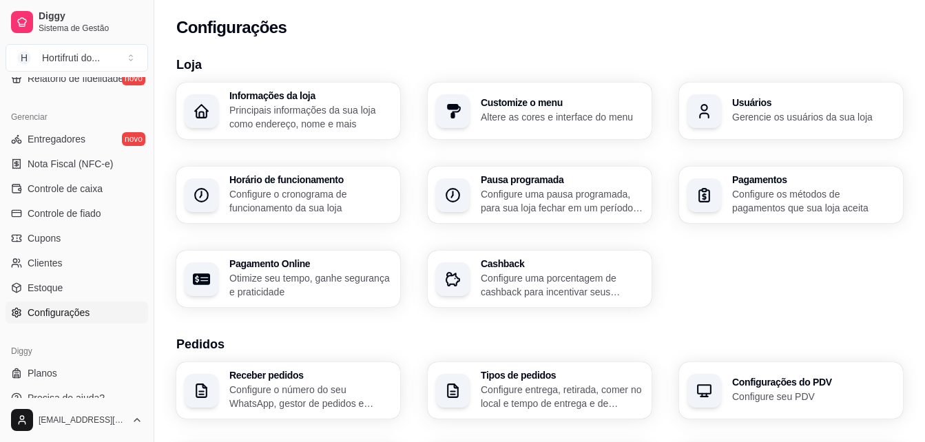
scroll to position [549, 0]
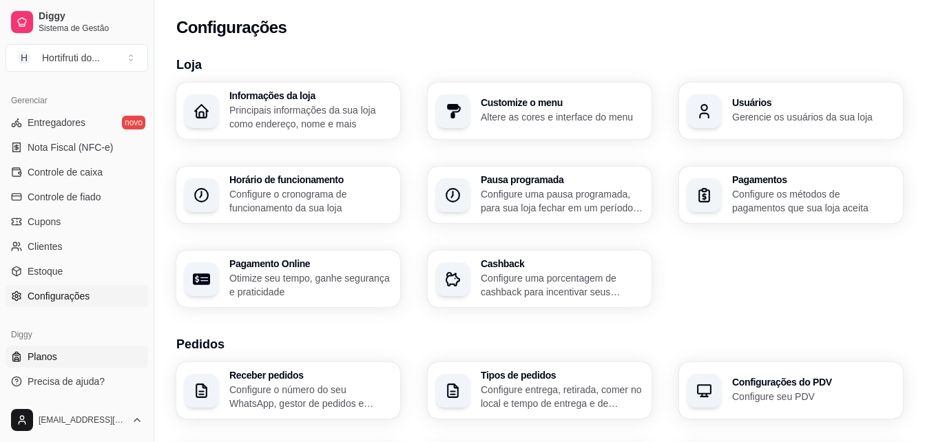
click at [41, 359] on span "Planos" at bounding box center [43, 357] width 30 height 14
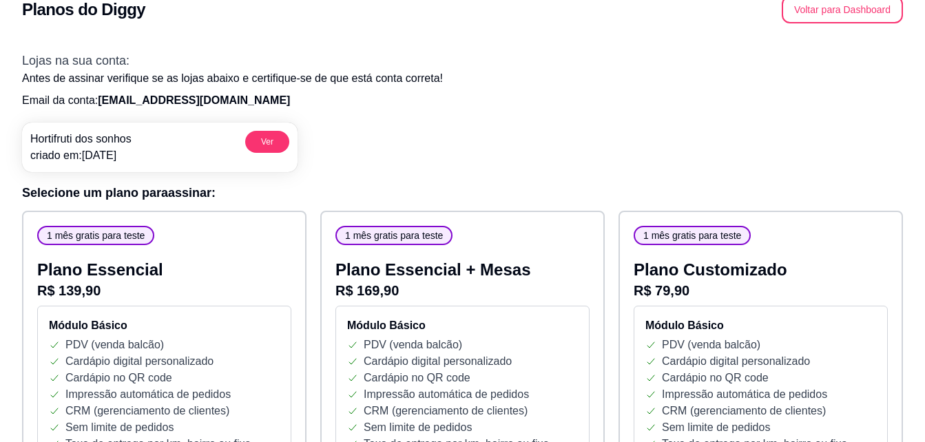
scroll to position [32, 0]
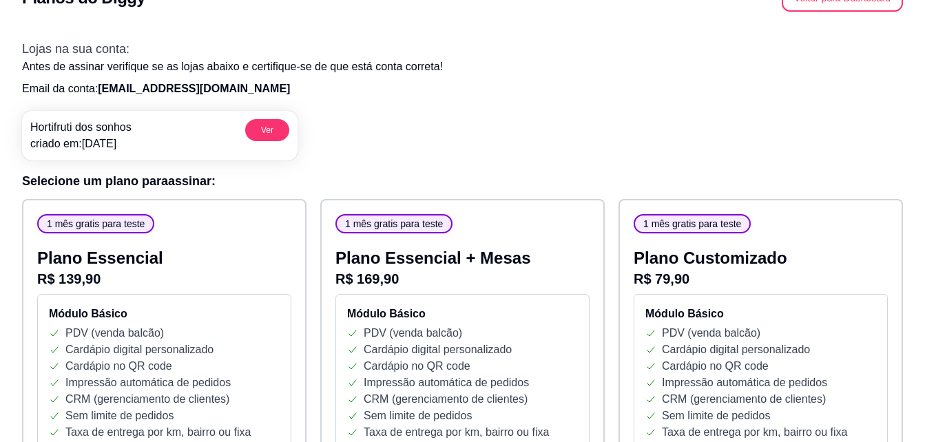
click at [687, 228] on span "1 mês gratis para teste" at bounding box center [692, 224] width 109 height 14
click at [710, 226] on span "1 mês gratis para teste" at bounding box center [692, 224] width 109 height 14
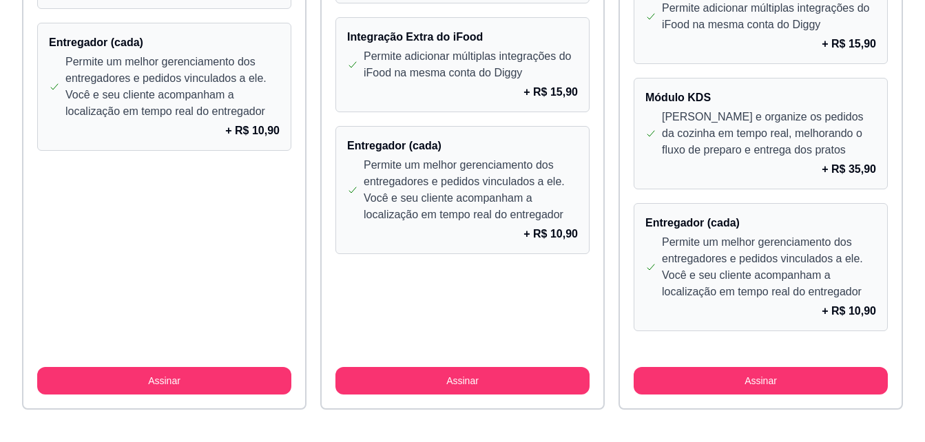
scroll to position [1297, 0]
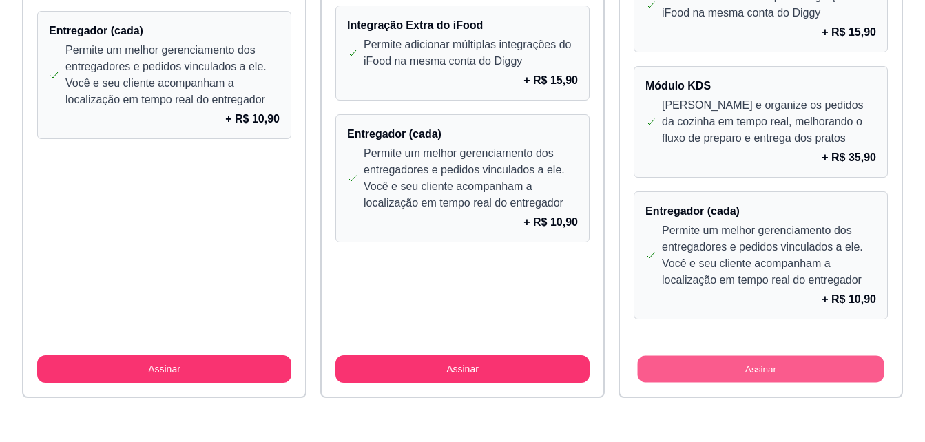
click at [756, 370] on button "Assinar" at bounding box center [761, 369] width 246 height 27
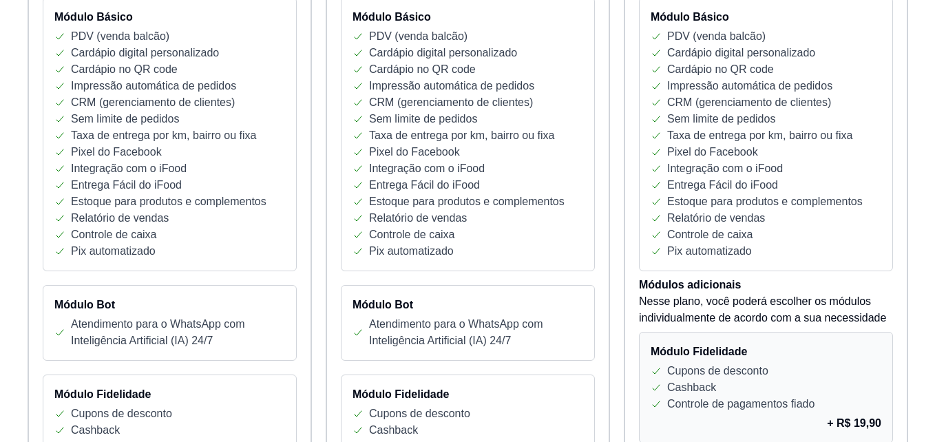
scroll to position [0, 0]
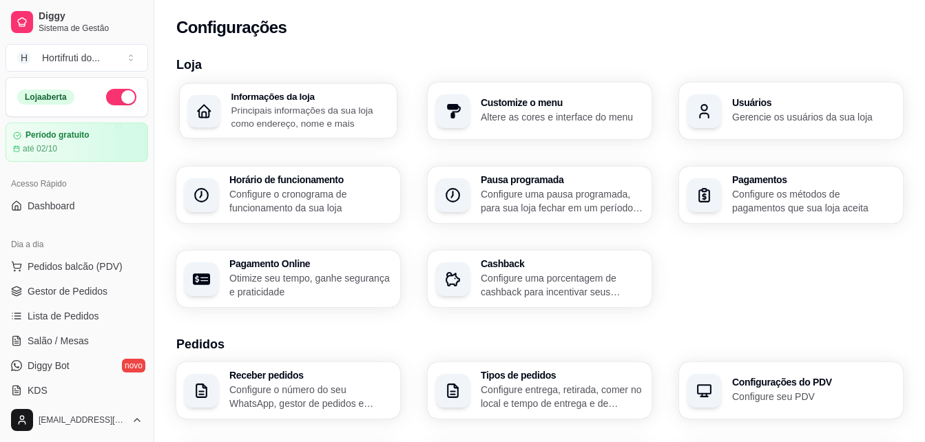
click at [295, 114] on p "Principais informações da sua loja como endereço, nome e mais" at bounding box center [310, 116] width 158 height 27
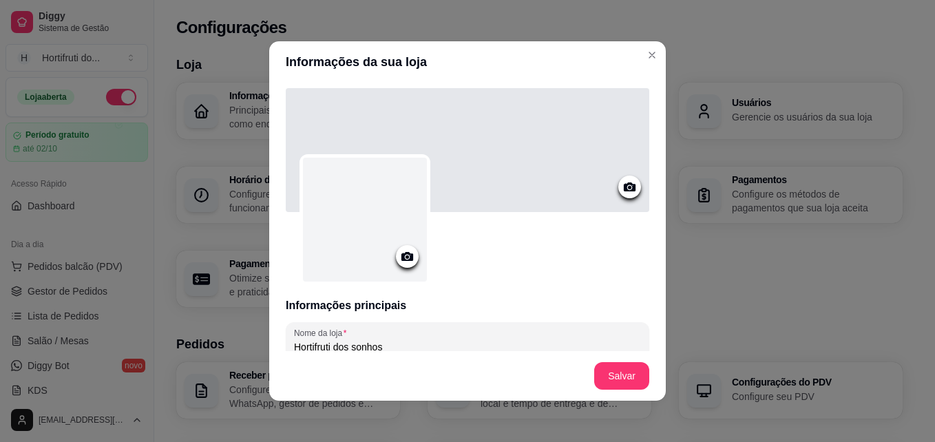
click at [401, 255] on icon at bounding box center [407, 256] width 12 height 9
